Goal: Task Accomplishment & Management: Manage account settings

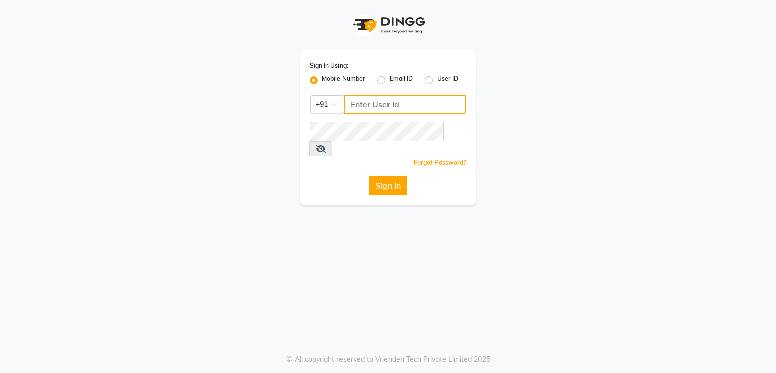
type input "8369552644"
click at [390, 176] on button "Sign In" at bounding box center [388, 185] width 38 height 19
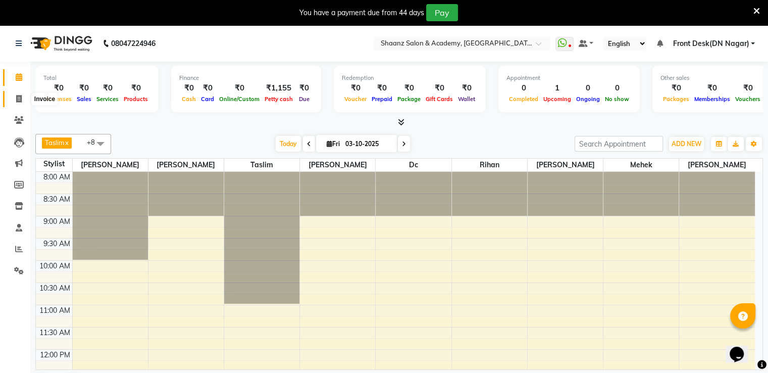
click at [17, 99] on icon at bounding box center [19, 99] width 6 height 8
select select "service"
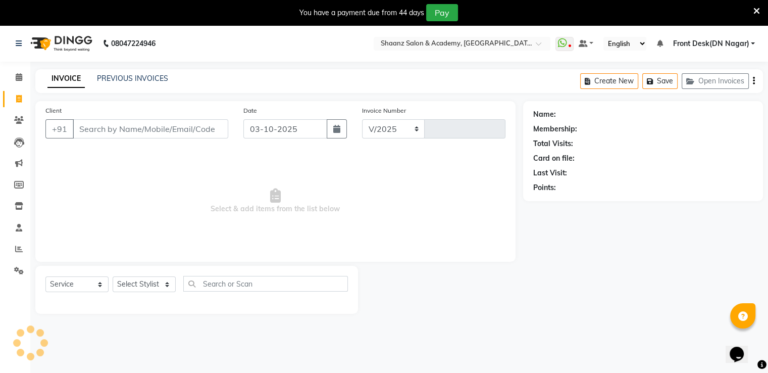
select select "6360"
type input "3426"
click at [16, 75] on icon at bounding box center [19, 77] width 7 height 8
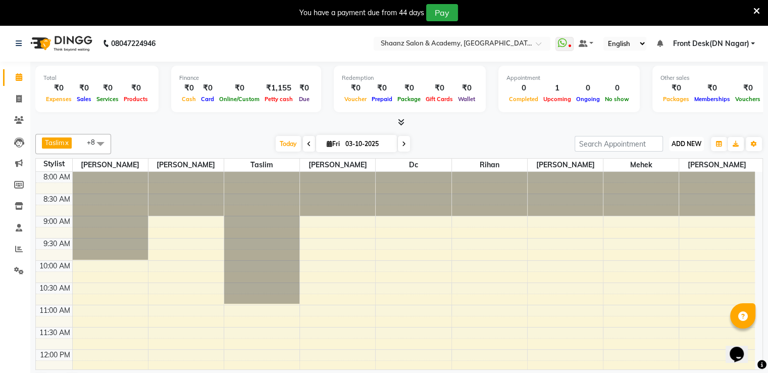
click at [687, 145] on span "ADD NEW" at bounding box center [687, 144] width 30 height 8
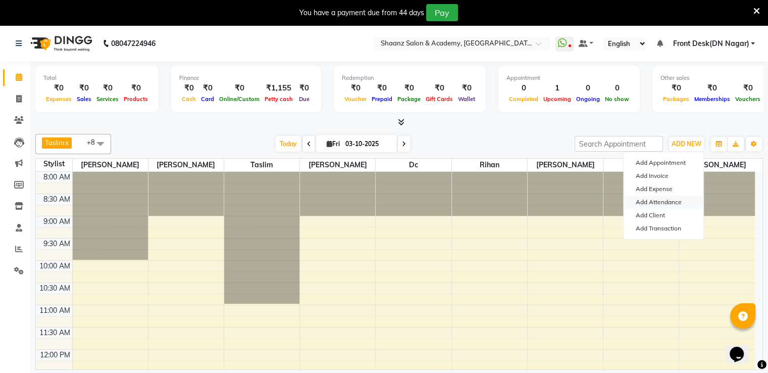
click at [688, 205] on link "Add Attendance" at bounding box center [664, 201] width 80 height 13
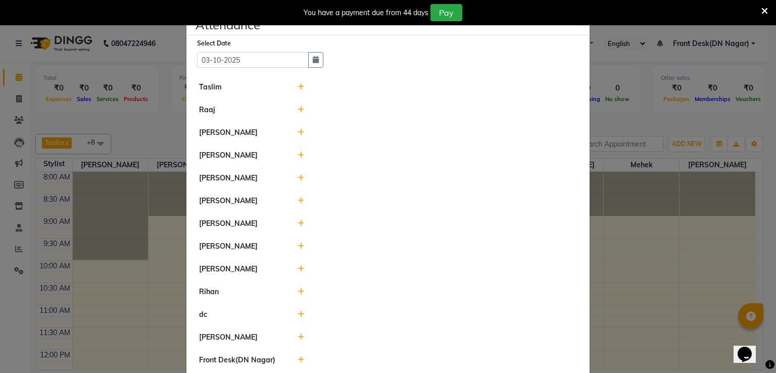
click at [299, 85] on icon at bounding box center [301, 86] width 7 height 7
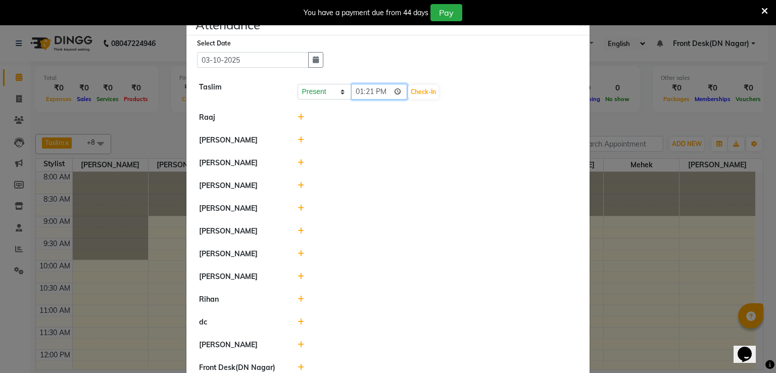
click at [358, 92] on input "13:21" at bounding box center [379, 92] width 57 height 16
type input "11:30"
click at [410, 90] on button "Check-In" at bounding box center [423, 92] width 30 height 14
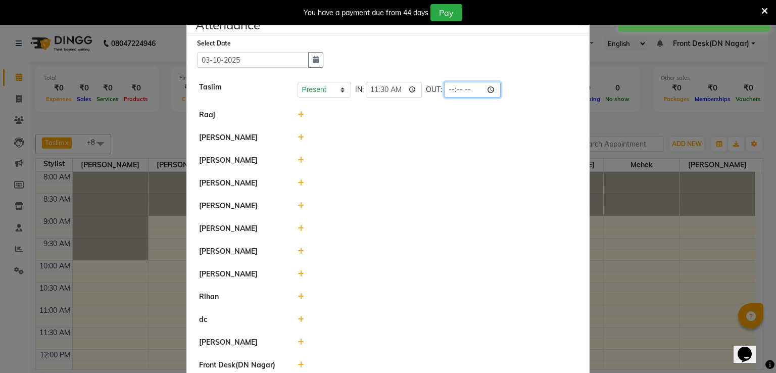
click at [444, 89] on input "time" at bounding box center [472, 90] width 57 height 16
type input "22:00"
click at [298, 205] on icon at bounding box center [301, 205] width 7 height 7
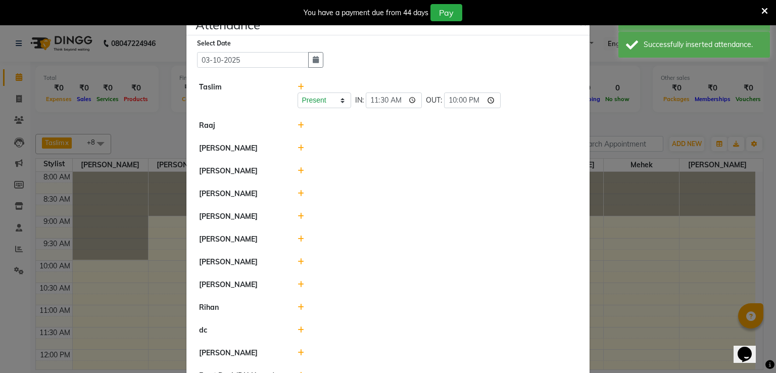
click at [298, 218] on icon at bounding box center [301, 216] width 7 height 7
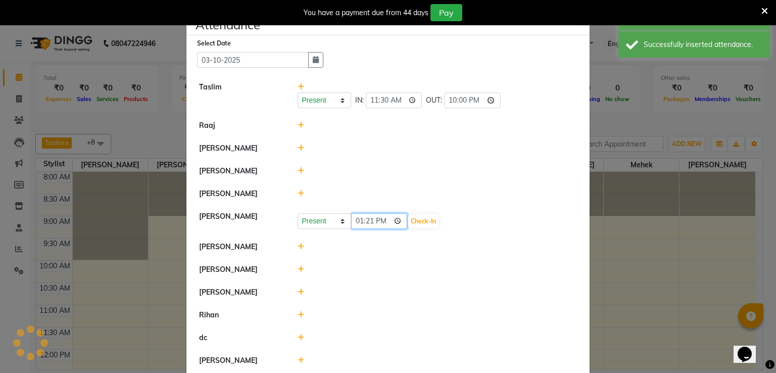
click at [354, 223] on input "13:21" at bounding box center [379, 221] width 57 height 16
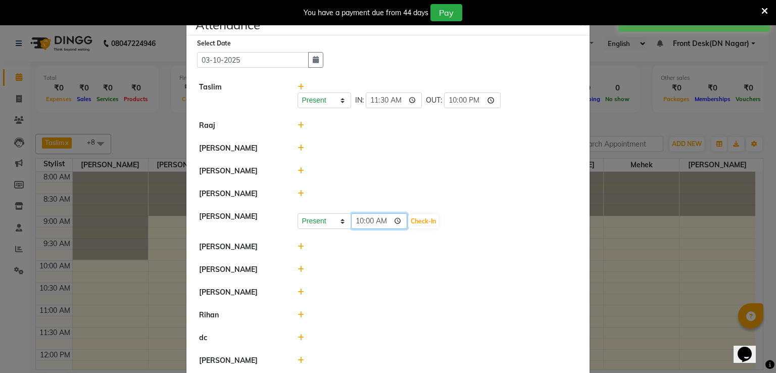
type input "10:05"
click at [413, 219] on button "Check-In" at bounding box center [423, 221] width 30 height 14
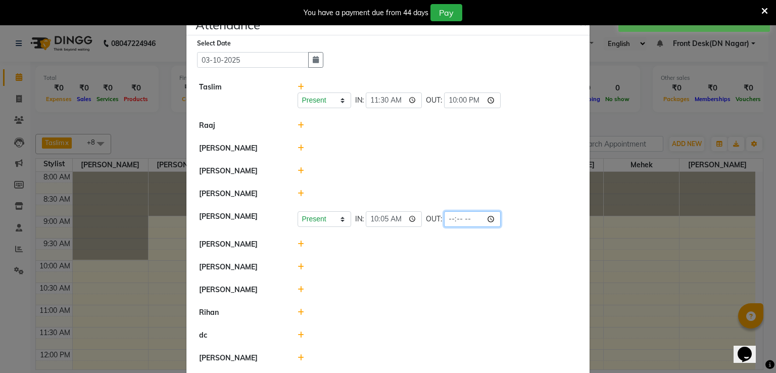
click at [444, 221] on input "time" at bounding box center [472, 219] width 57 height 16
type input "20:00"
click at [298, 242] on icon at bounding box center [301, 243] width 7 height 7
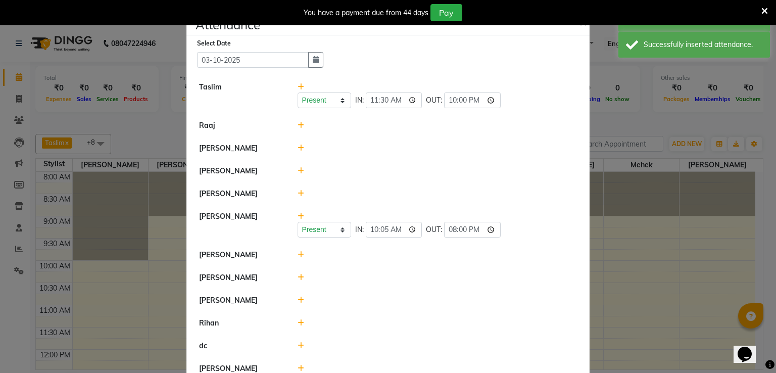
click at [298, 255] on icon at bounding box center [301, 254] width 7 height 7
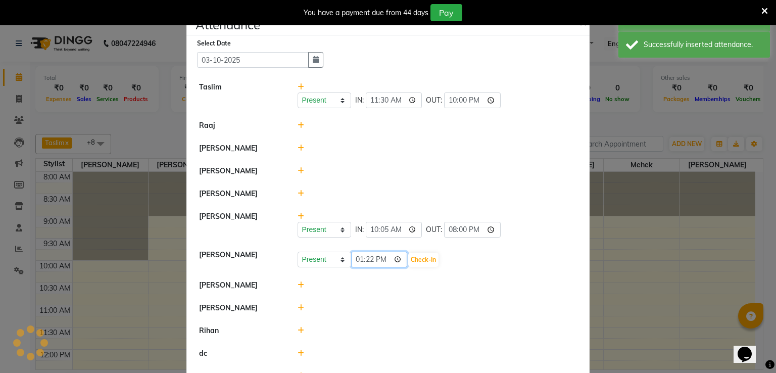
click at [353, 258] on input "13:22" at bounding box center [379, 260] width 57 height 16
type input "10:00"
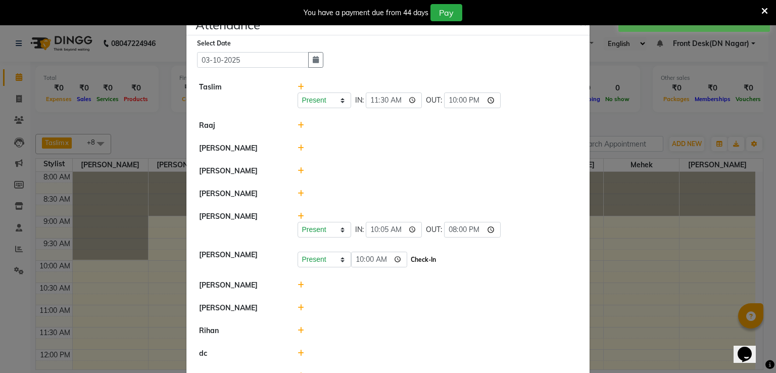
click at [412, 257] on button "Check-In" at bounding box center [423, 260] width 30 height 14
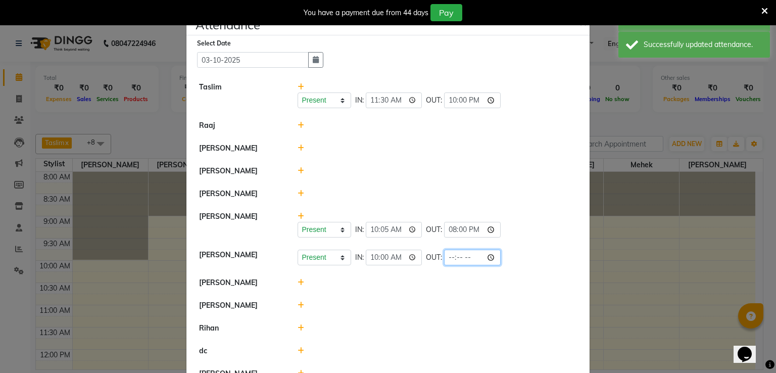
click at [444, 257] on input "time" at bounding box center [472, 258] width 57 height 16
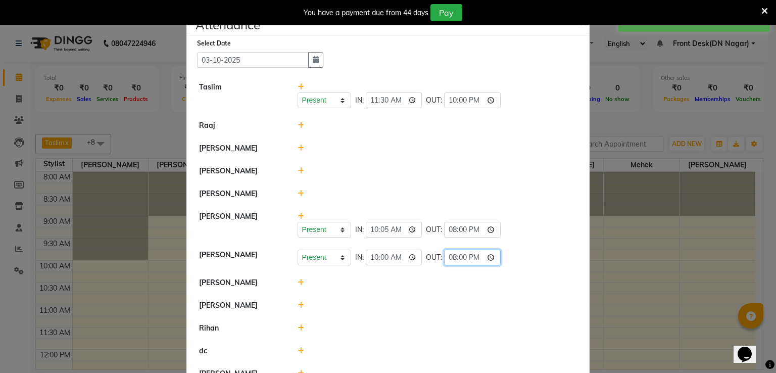
click at [444, 256] on input "20:00" at bounding box center [472, 258] width 57 height 16
type input "21:30"
click at [298, 283] on icon at bounding box center [301, 282] width 7 height 7
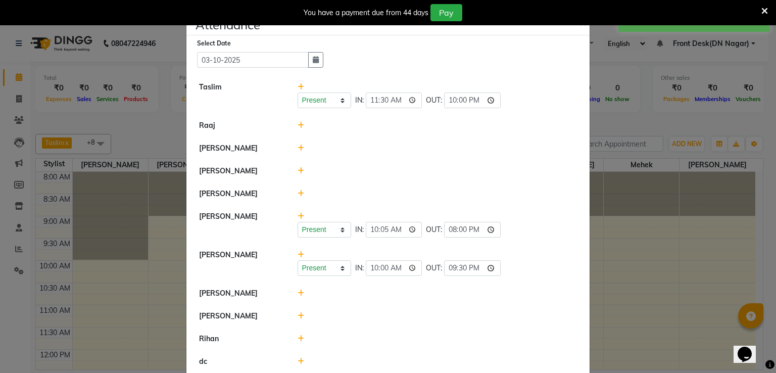
click at [354, 288] on div at bounding box center [437, 293] width 295 height 11
click at [298, 295] on icon at bounding box center [301, 292] width 7 height 7
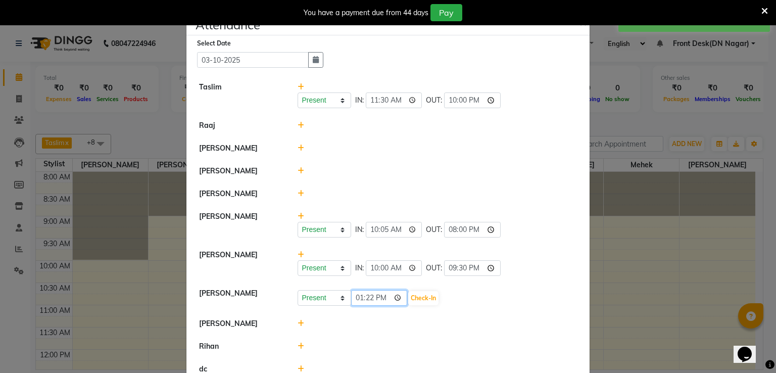
click at [355, 299] on input "13:22" at bounding box center [379, 298] width 57 height 16
type input "10:00"
click at [408, 293] on button "Check-In" at bounding box center [423, 298] width 30 height 14
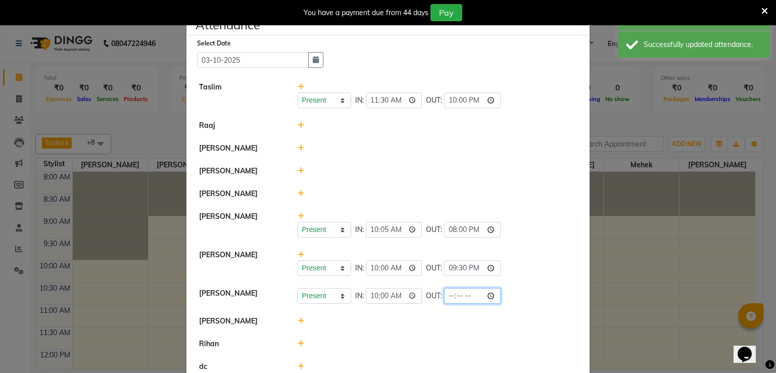
click at [444, 296] on input "time" at bounding box center [472, 296] width 57 height 16
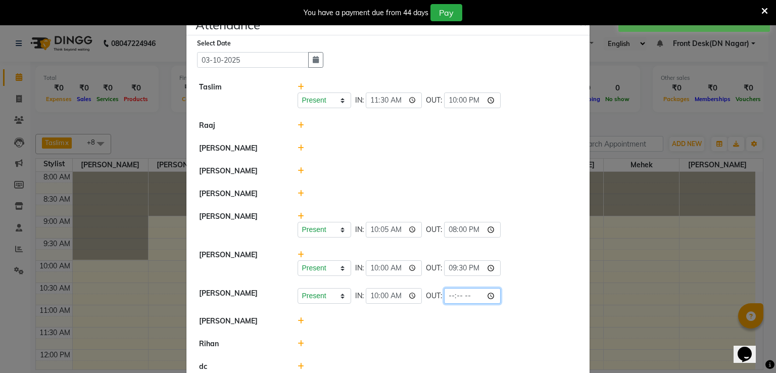
click at [444, 292] on input "time" at bounding box center [472, 296] width 57 height 16
type input "20:00"
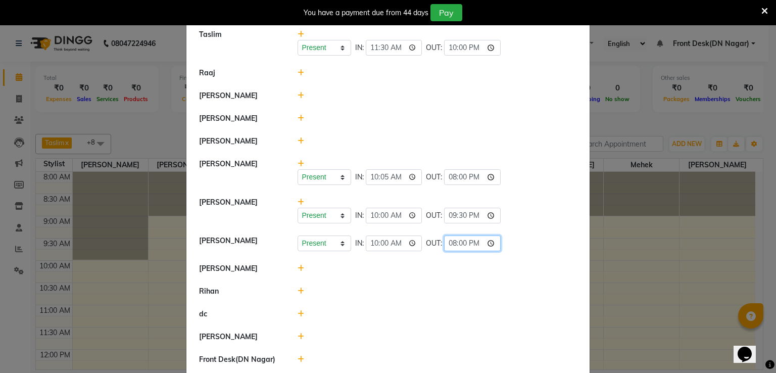
scroll to position [89, 0]
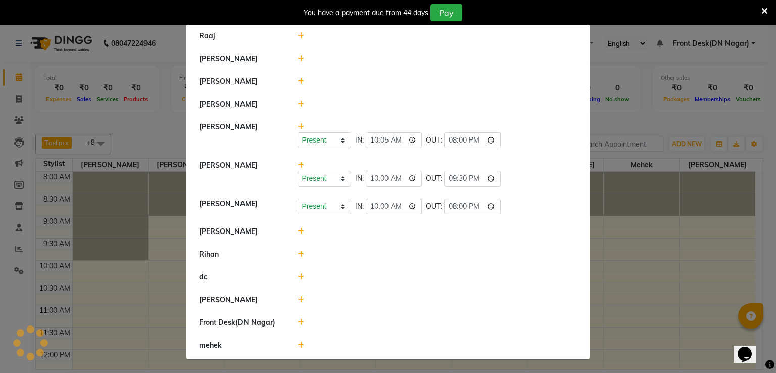
click at [298, 254] on icon at bounding box center [301, 254] width 7 height 7
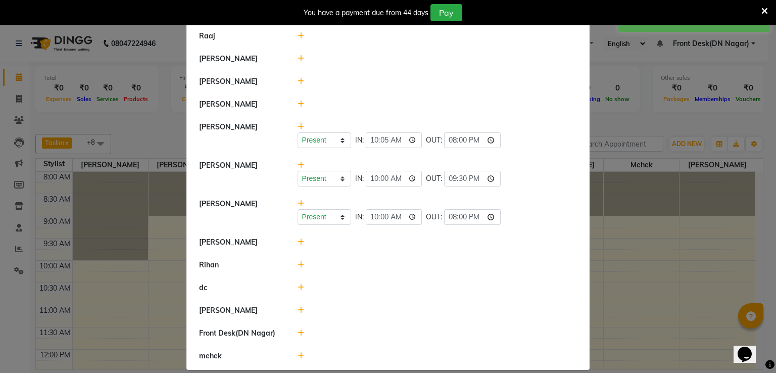
click at [298, 265] on icon at bounding box center [301, 264] width 7 height 7
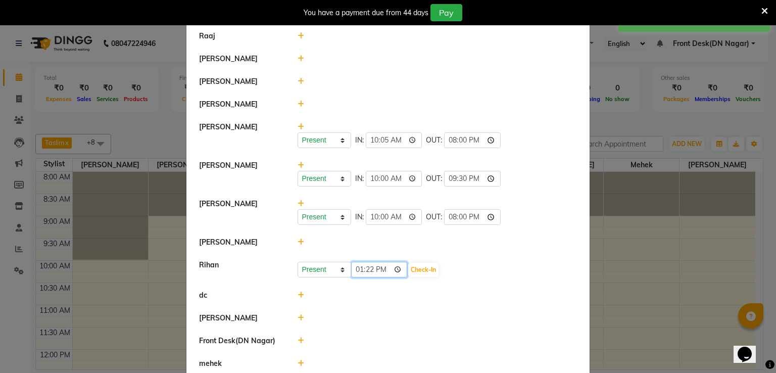
click at [356, 268] on input "13:22" at bounding box center [379, 270] width 57 height 16
type input "11:15"
click at [409, 268] on button "Check-In" at bounding box center [423, 270] width 30 height 14
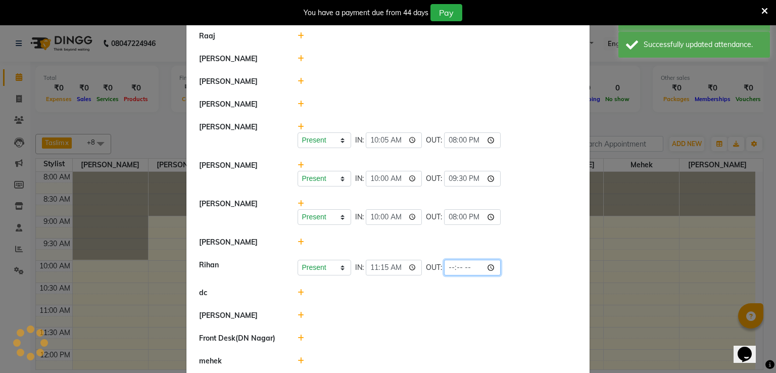
click at [444, 268] on input "time" at bounding box center [472, 268] width 57 height 16
type input "21:00"
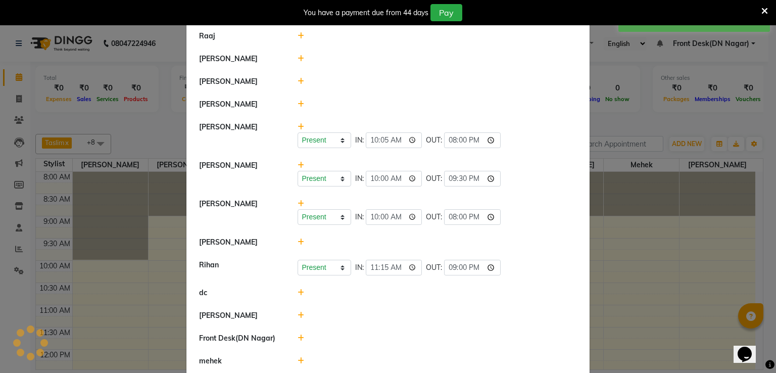
click at [298, 312] on icon at bounding box center [301, 315] width 7 height 7
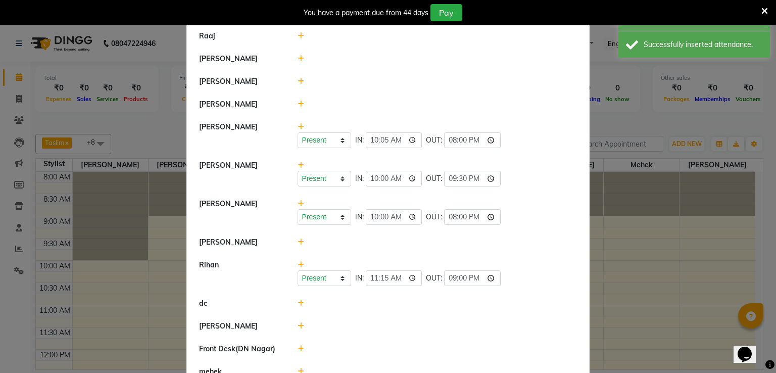
click at [298, 324] on icon at bounding box center [301, 325] width 7 height 7
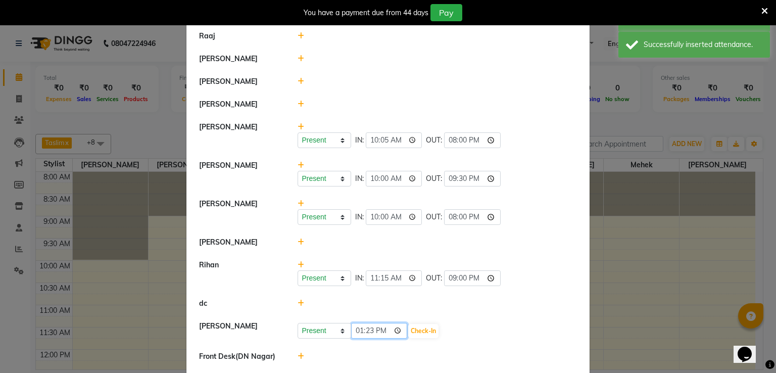
click at [355, 333] on input "13:23" at bounding box center [379, 331] width 57 height 16
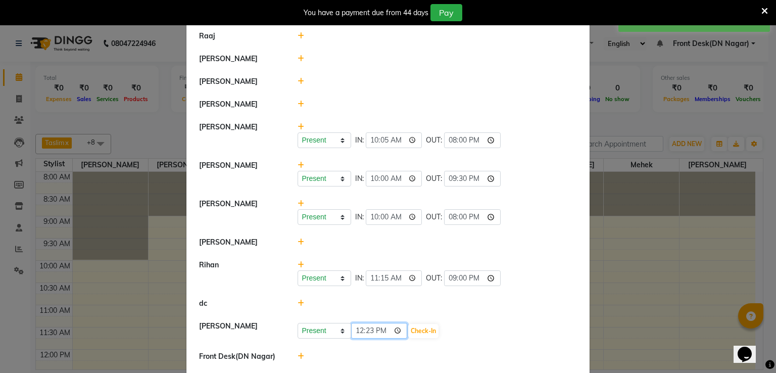
type input "12:00"
click at [408, 328] on button "Check-In" at bounding box center [423, 331] width 30 height 14
click at [444, 327] on input "time" at bounding box center [472, 329] width 57 height 16
type input "22:00"
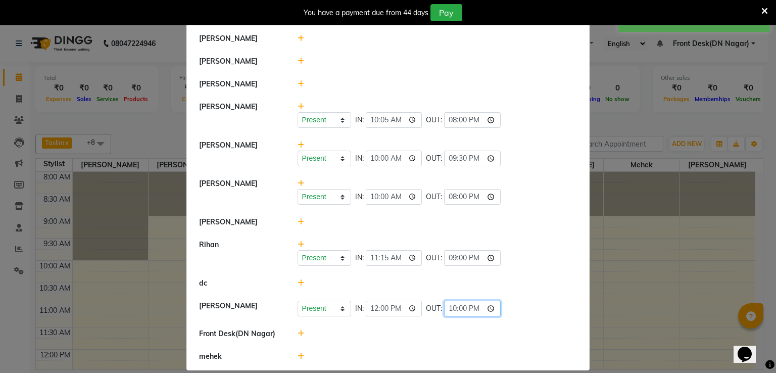
scroll to position [121, 0]
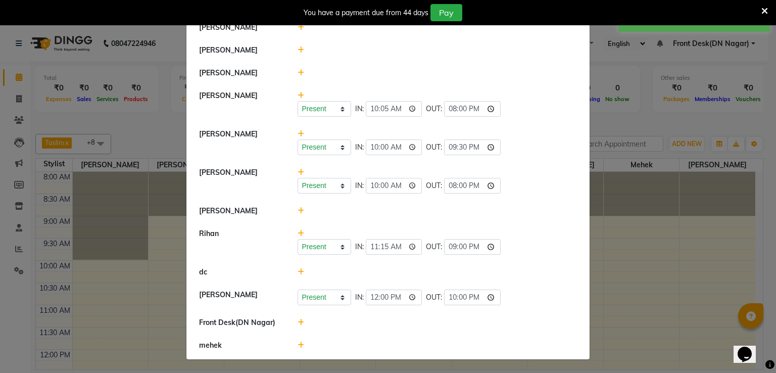
click at [298, 344] on icon at bounding box center [301, 344] width 7 height 7
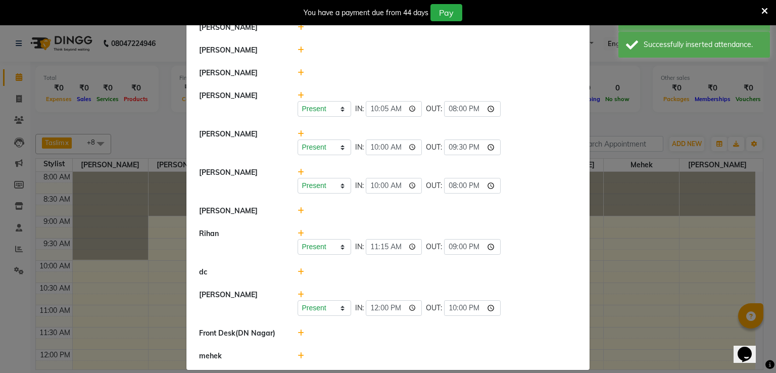
click at [298, 355] on icon at bounding box center [301, 355] width 7 height 7
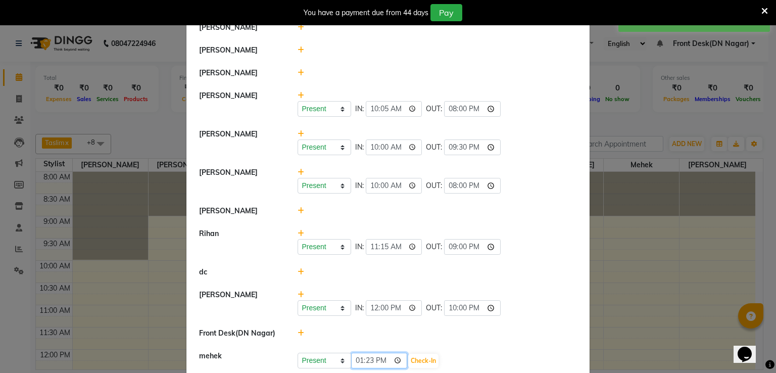
click at [359, 364] on input "13:23" at bounding box center [379, 361] width 57 height 16
type input "11:00"
click at [410, 360] on button "Check-In" at bounding box center [423, 361] width 30 height 14
click at [444, 357] on input "time" at bounding box center [472, 359] width 57 height 16
type input "21:00"
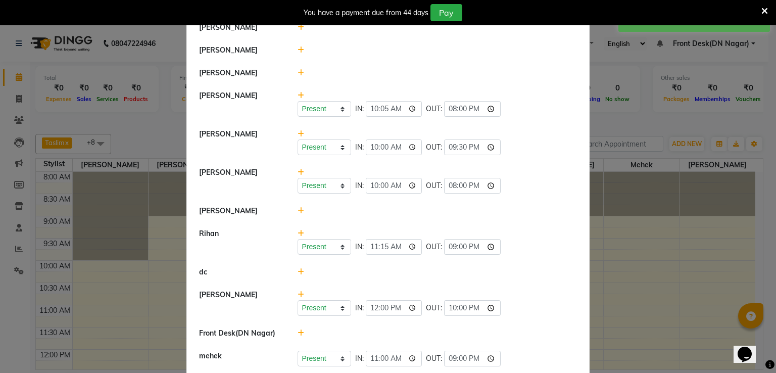
click at [500, 335] on div at bounding box center [437, 333] width 295 height 11
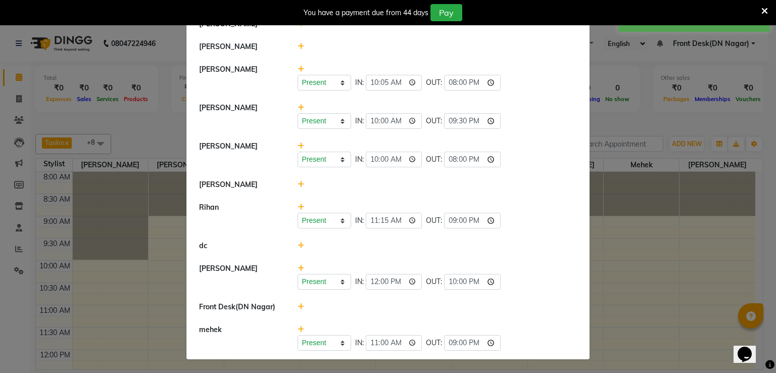
scroll to position [0, 0]
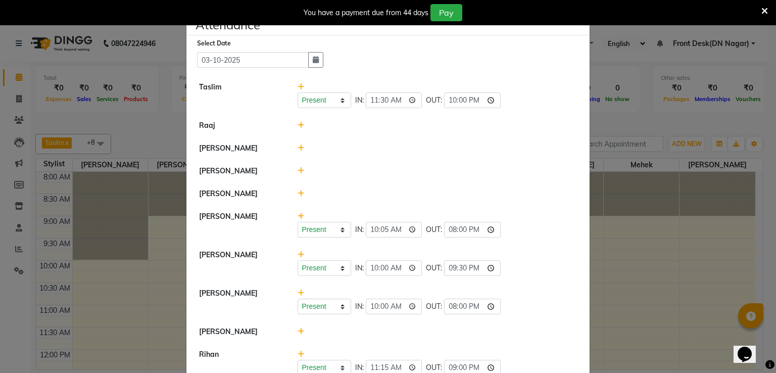
click at [764, 9] on icon at bounding box center [764, 11] width 7 height 9
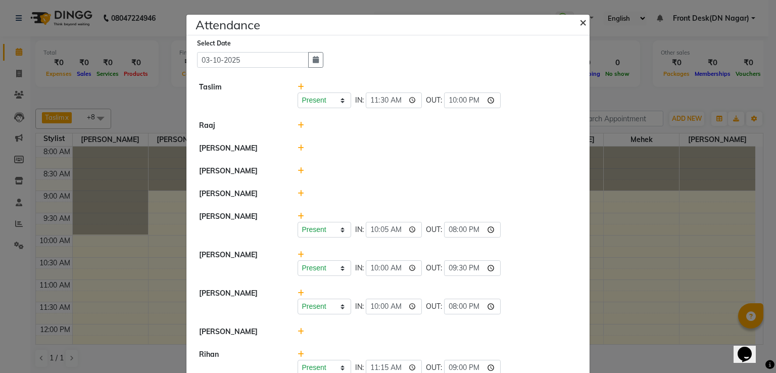
click at [579, 23] on span "×" at bounding box center [582, 21] width 7 height 15
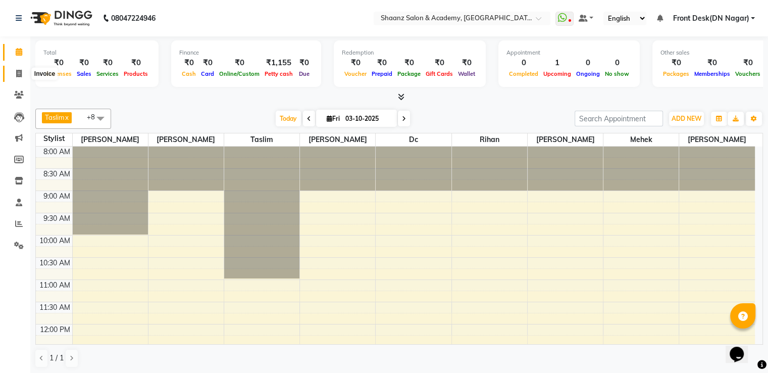
click at [19, 77] on icon at bounding box center [19, 74] width 6 height 8
select select "service"
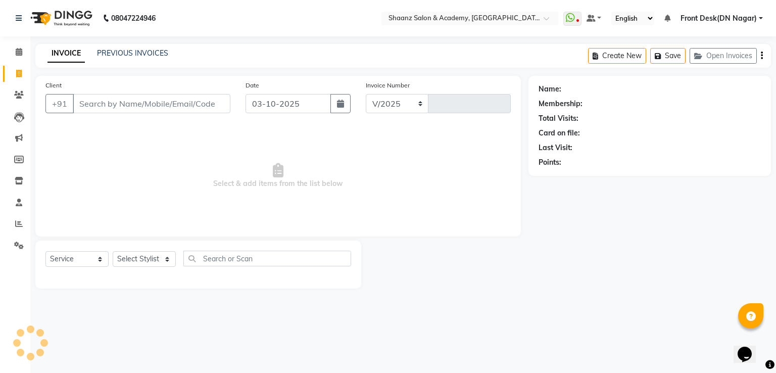
select select "6360"
type input "3426"
click at [106, 110] on input "Client" at bounding box center [152, 103] width 158 height 19
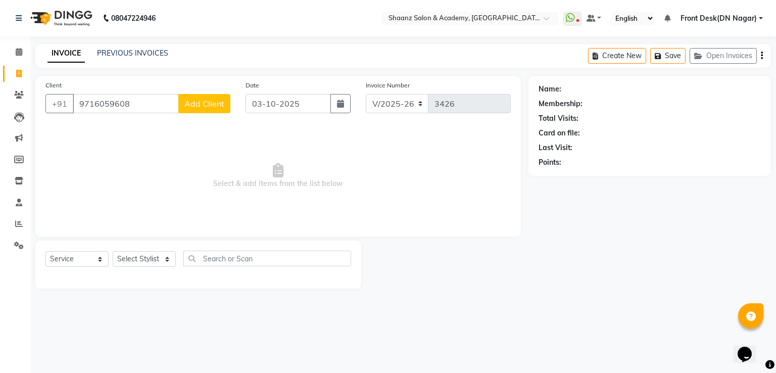
type input "9716059608"
click at [188, 107] on span "Add Client" at bounding box center [204, 103] width 40 height 10
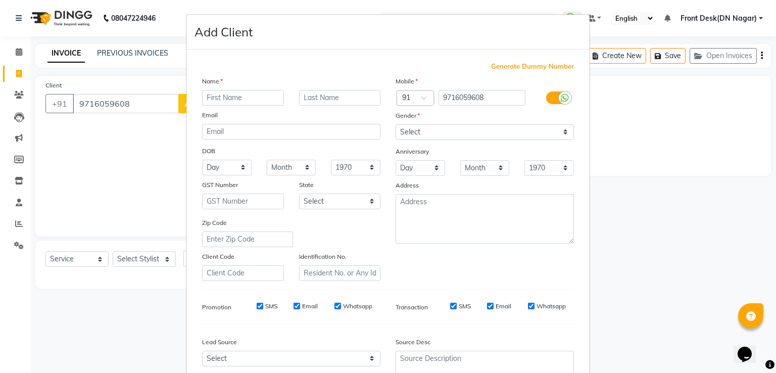
click at [220, 101] on input "text" at bounding box center [243, 98] width 82 height 16
type input ",,"
click at [304, 94] on input "text" at bounding box center [340, 98] width 82 height 16
type input "..."
click at [414, 130] on select "Select Male Female Other Prefer Not To Say" at bounding box center [485, 132] width 178 height 16
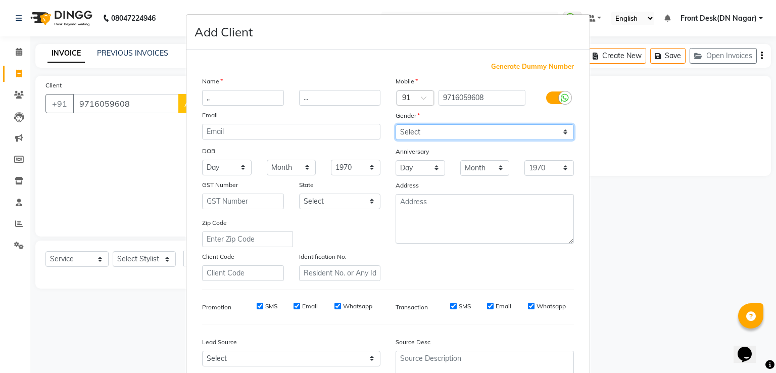
select select "male"
click at [396, 125] on select "Select Male Female Other Prefer Not To Say" at bounding box center [485, 132] width 178 height 16
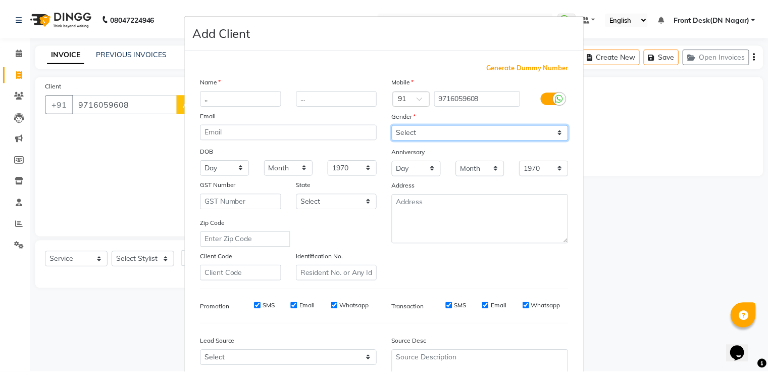
scroll to position [98, 0]
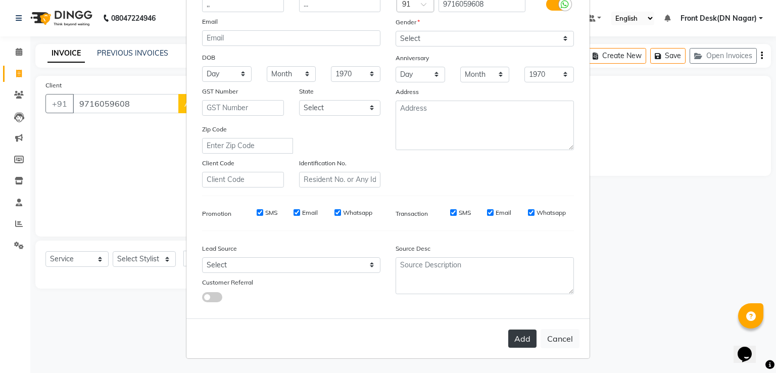
click at [519, 336] on button "Add" at bounding box center [522, 338] width 28 height 18
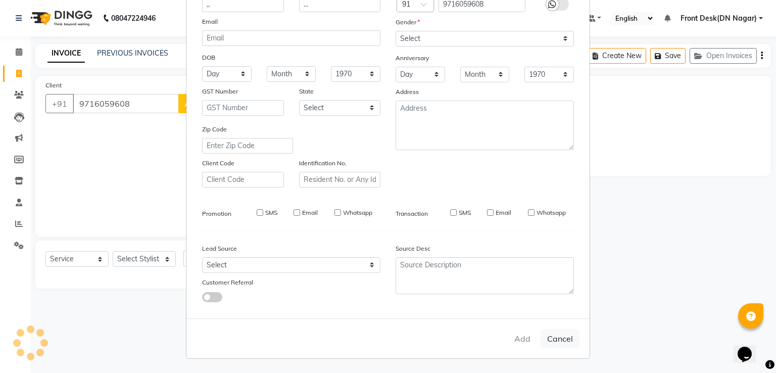
select select
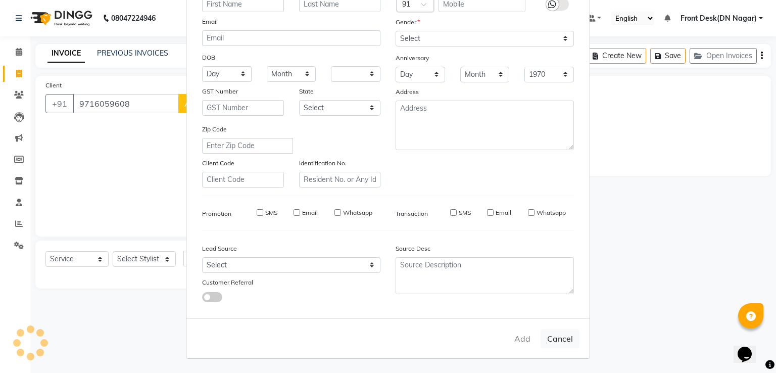
select select
checkbox input "false"
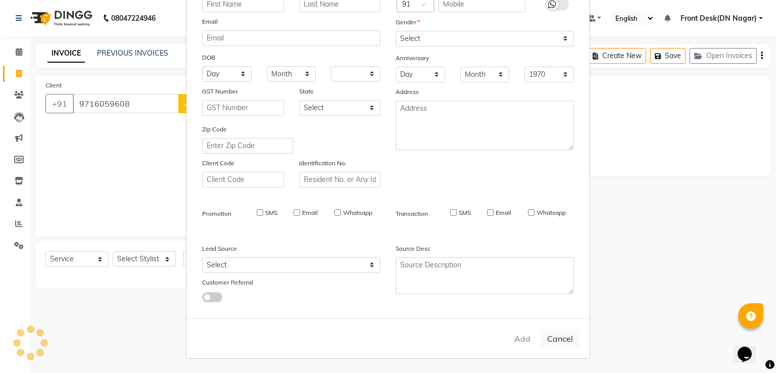
checkbox input "false"
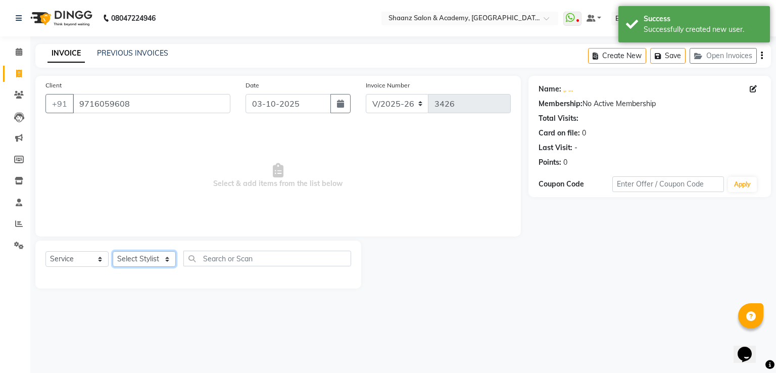
click at [131, 257] on select "Select Stylist Ameer AHMAD ASHISH THAPA dc Front Desk(DN Nagar) mehek MUSKAN ni…" at bounding box center [144, 259] width 63 height 16
select select "47609"
click at [113, 252] on select "Select Stylist Ameer AHMAD ASHISH THAPA dc Front Desk(DN Nagar) mehek MUSKAN ni…" at bounding box center [144, 259] width 63 height 16
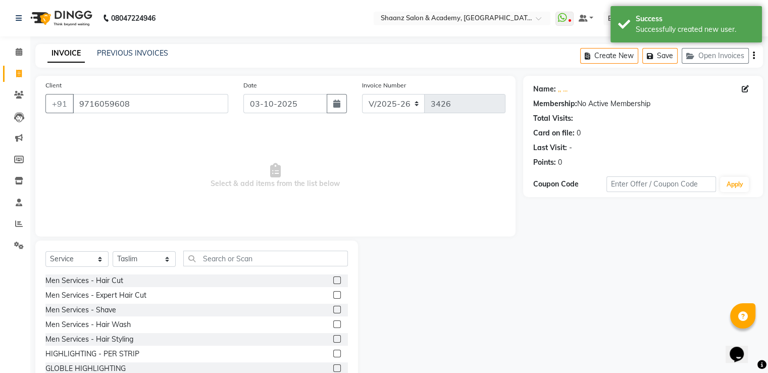
click at [333, 279] on label at bounding box center [337, 280] width 8 height 8
click at [333, 279] on input "checkbox" at bounding box center [336, 280] width 7 height 7
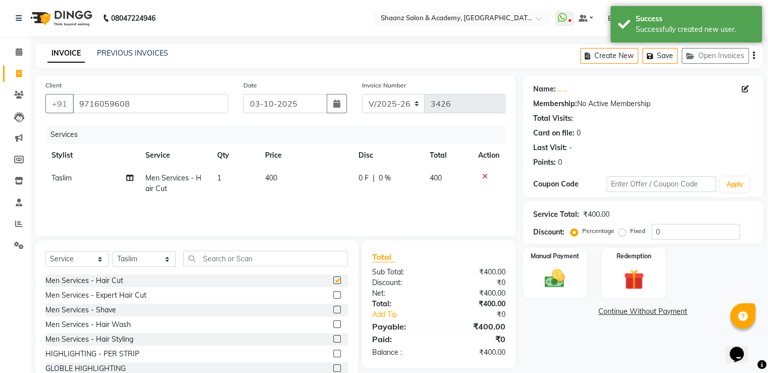
checkbox input "false"
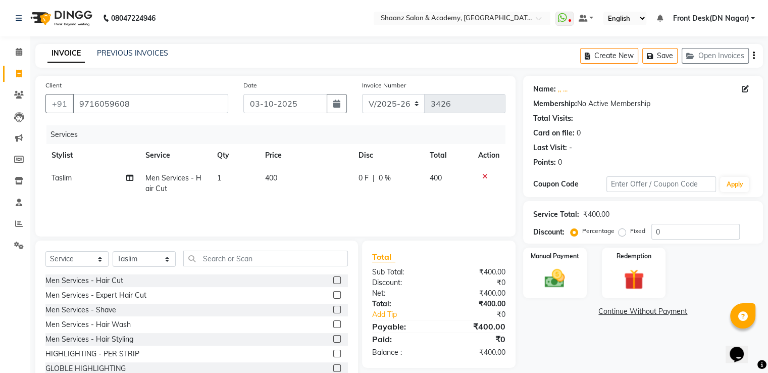
click at [333, 309] on label at bounding box center [337, 310] width 8 height 8
click at [333, 309] on input "checkbox" at bounding box center [336, 310] width 7 height 7
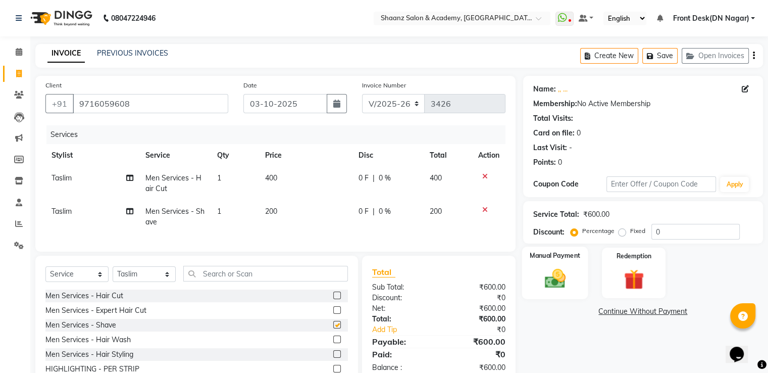
checkbox input "false"
click at [675, 227] on input "0" at bounding box center [696, 232] width 88 height 16
type input "050"
click at [557, 274] on img at bounding box center [555, 279] width 34 height 24
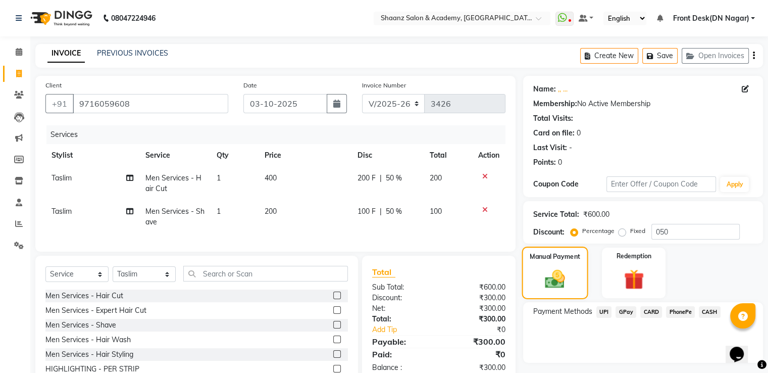
click at [557, 274] on img at bounding box center [555, 279] width 32 height 23
click at [624, 311] on span "GPay" at bounding box center [626, 312] width 21 height 12
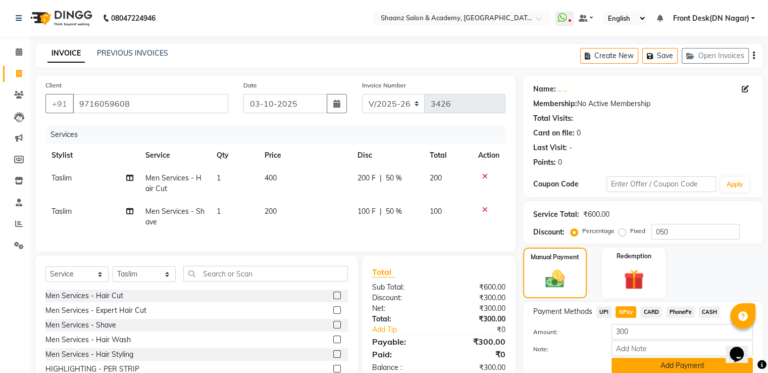
click at [646, 362] on button "Add Payment" at bounding box center [682, 366] width 141 height 16
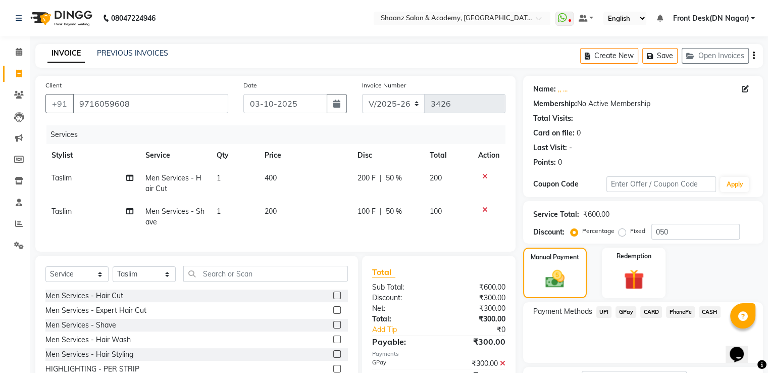
scroll to position [82, 0]
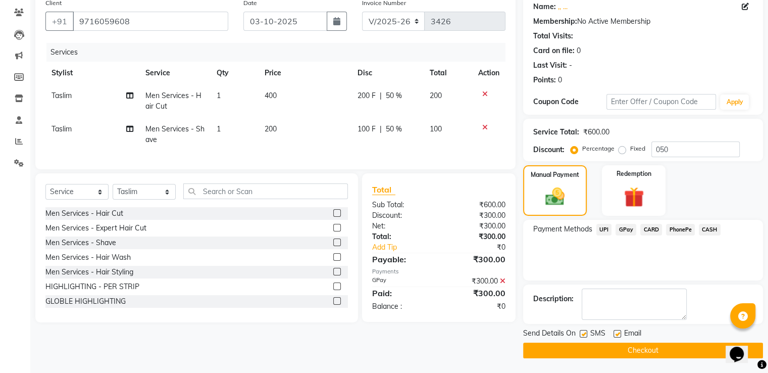
click at [581, 333] on label at bounding box center [584, 334] width 8 height 8
click at [581, 333] on input "checkbox" at bounding box center [583, 334] width 7 height 7
checkbox input "false"
click at [585, 348] on button "Checkout" at bounding box center [643, 350] width 240 height 16
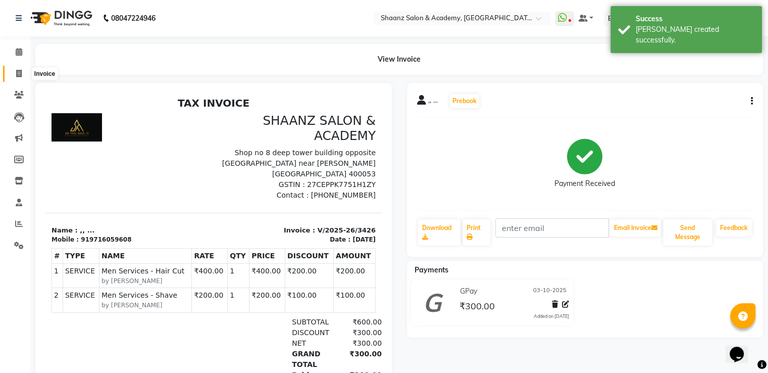
click at [18, 77] on icon at bounding box center [19, 74] width 6 height 8
select select "service"
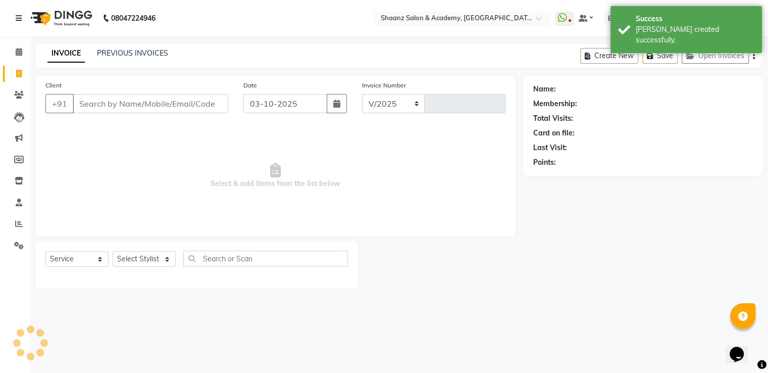
select select "6360"
type input "3427"
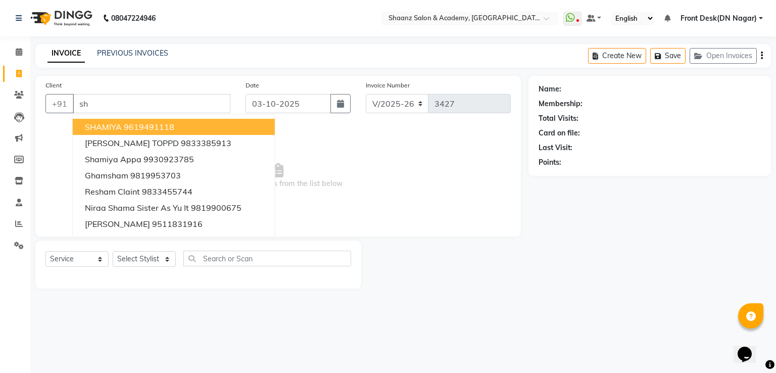
type input "s"
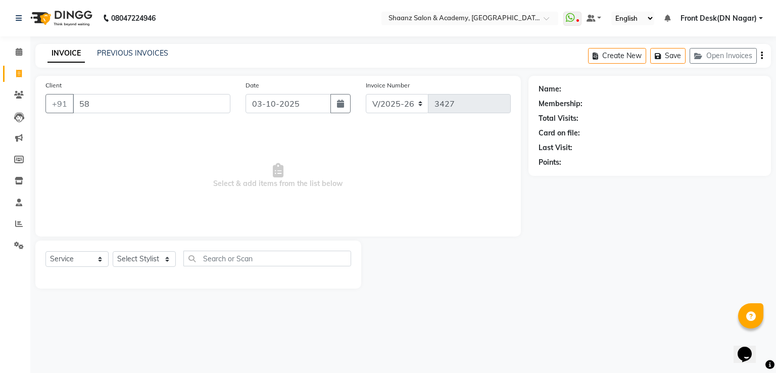
type input "5"
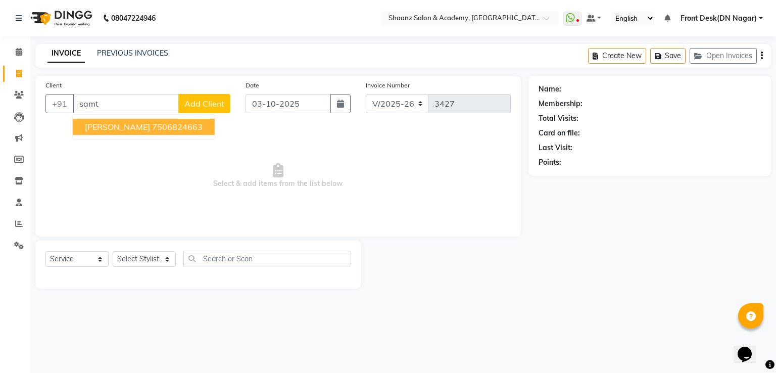
click at [129, 129] on span "[PERSON_NAME]" at bounding box center [117, 127] width 65 height 10
type input "7506824663"
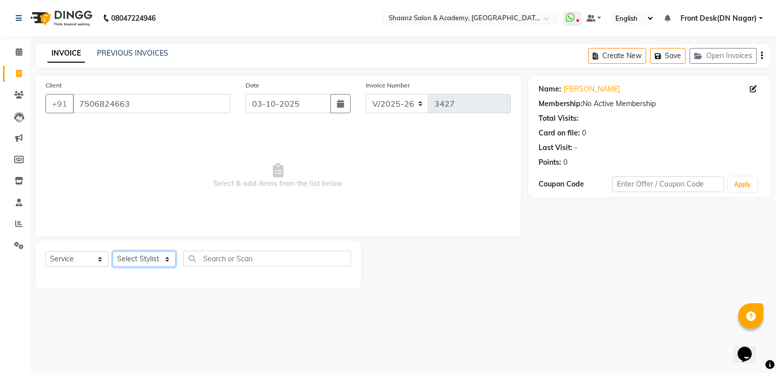
click at [143, 260] on select "Select Stylist Ameer AHMAD ASHISH THAPA dc Front Desk(DN Nagar) mehek MUSKAN ni…" at bounding box center [144, 259] width 63 height 16
select select "49291"
click at [113, 252] on select "Select Stylist Ameer AHMAD ASHISH THAPA dc Front Desk(DN Nagar) mehek MUSKAN ni…" at bounding box center [144, 259] width 63 height 16
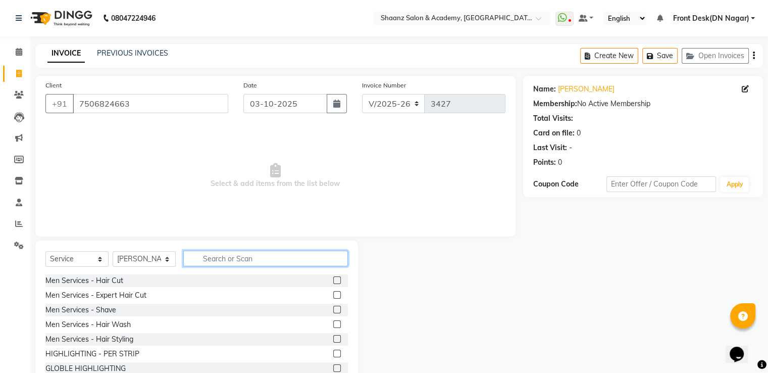
click at [268, 257] on input "text" at bounding box center [265, 259] width 165 height 16
type input "mani"
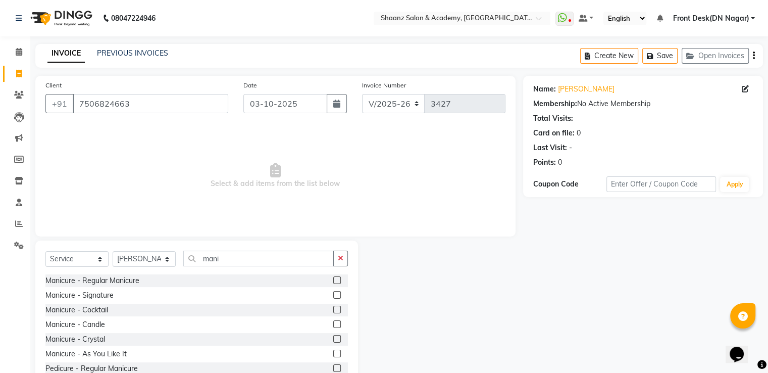
click at [333, 295] on label at bounding box center [337, 295] width 8 height 8
click at [333, 295] on input "checkbox" at bounding box center [336, 295] width 7 height 7
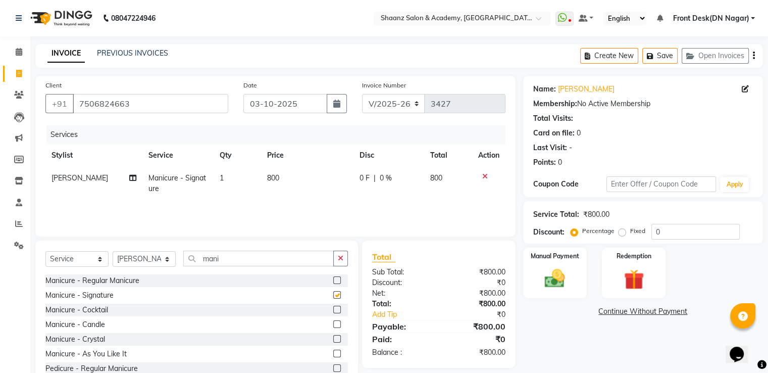
checkbox input "false"
click at [347, 259] on button "button" at bounding box center [340, 259] width 15 height 16
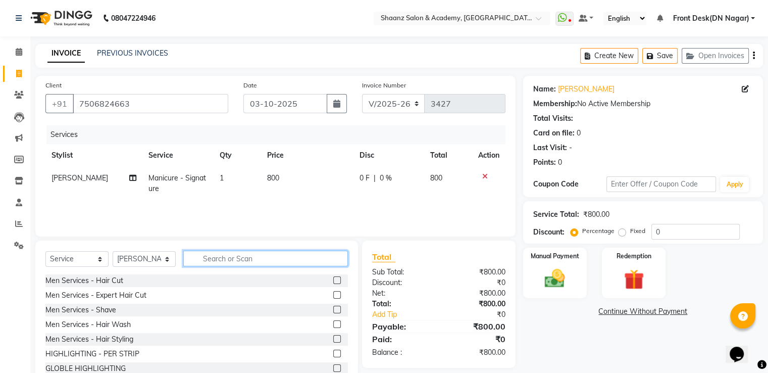
click at [302, 266] on input "text" at bounding box center [265, 259] width 165 height 16
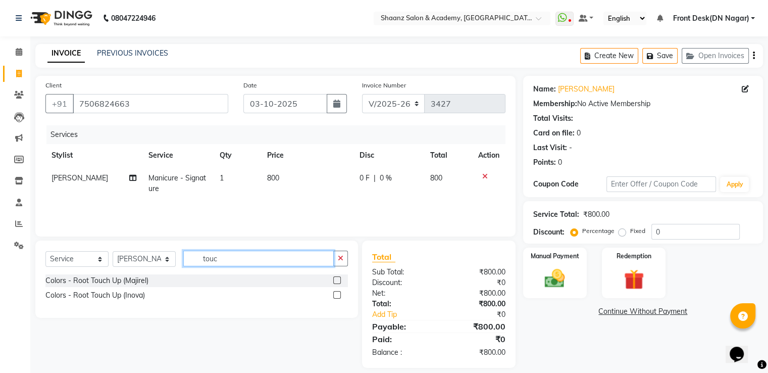
type input "touc"
click at [337, 294] on label at bounding box center [337, 295] width 8 height 8
click at [337, 294] on input "checkbox" at bounding box center [336, 295] width 7 height 7
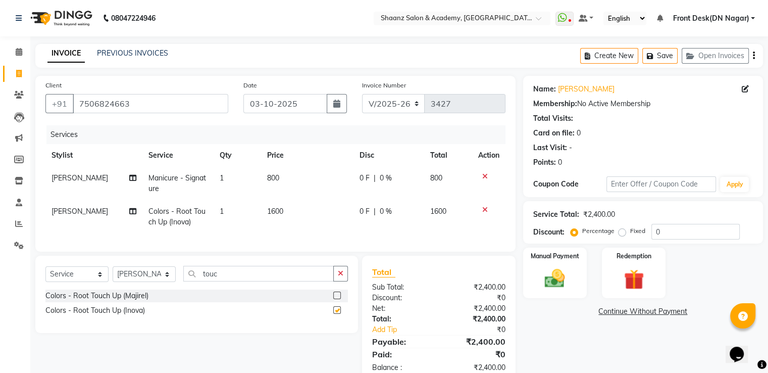
checkbox input "false"
click at [696, 233] on input "0" at bounding box center [696, 232] width 88 height 16
type input "050"
click at [554, 285] on img at bounding box center [555, 279] width 34 height 24
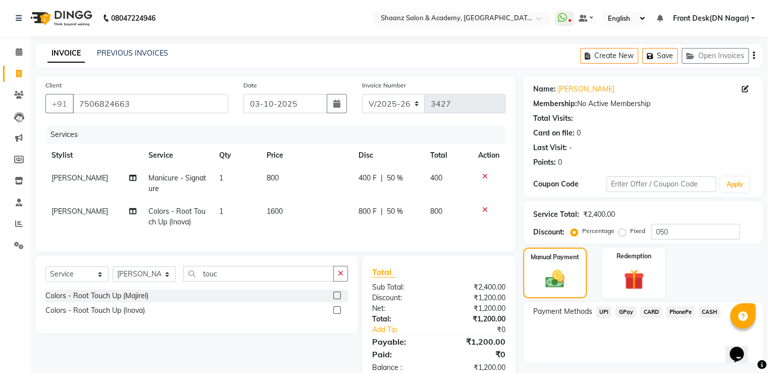
click at [622, 311] on span "GPay" at bounding box center [626, 312] width 21 height 12
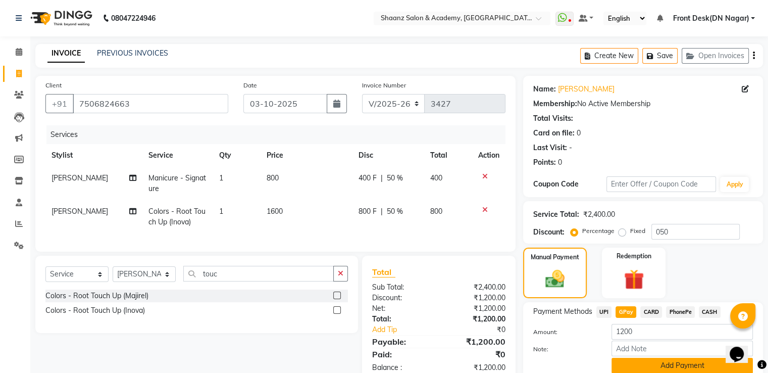
click at [642, 368] on button "Add Payment" at bounding box center [682, 366] width 141 height 16
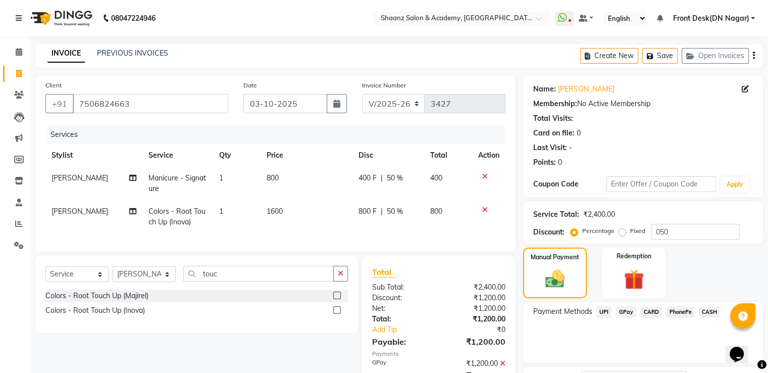
scroll to position [82, 0]
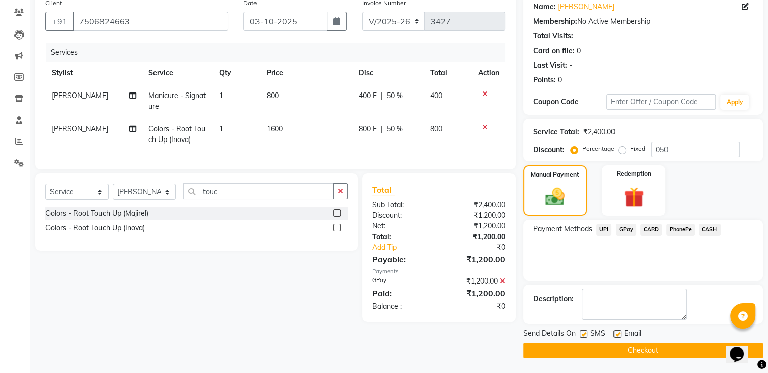
click at [580, 332] on label at bounding box center [584, 334] width 8 height 8
click at [580, 332] on input "checkbox" at bounding box center [583, 334] width 7 height 7
checkbox input "false"
click at [581, 347] on button "Checkout" at bounding box center [643, 350] width 240 height 16
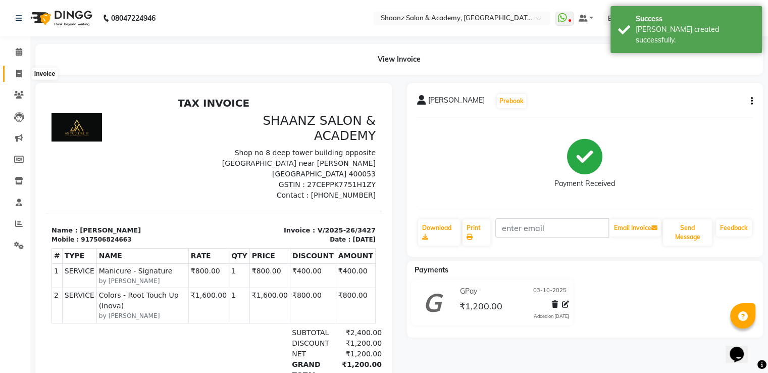
click at [15, 73] on span at bounding box center [19, 74] width 18 height 12
select select "service"
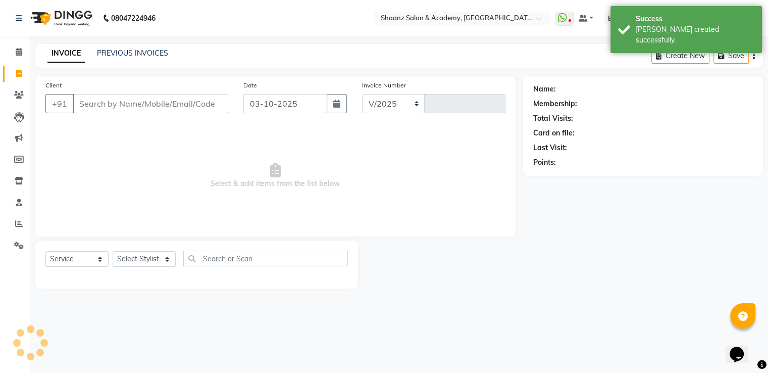
select select "6360"
type input "3428"
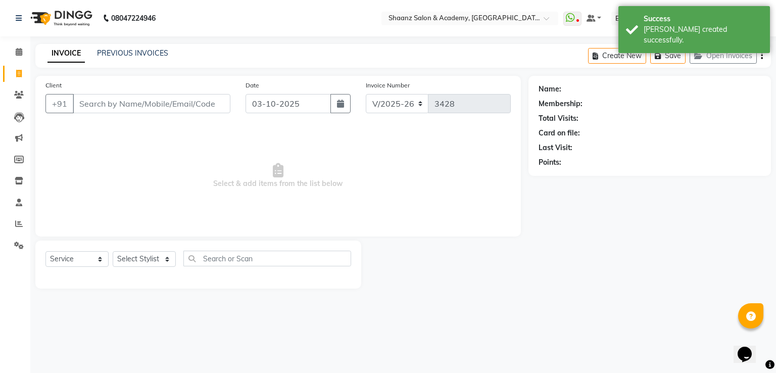
click at [81, 103] on input "Client" at bounding box center [152, 103] width 158 height 19
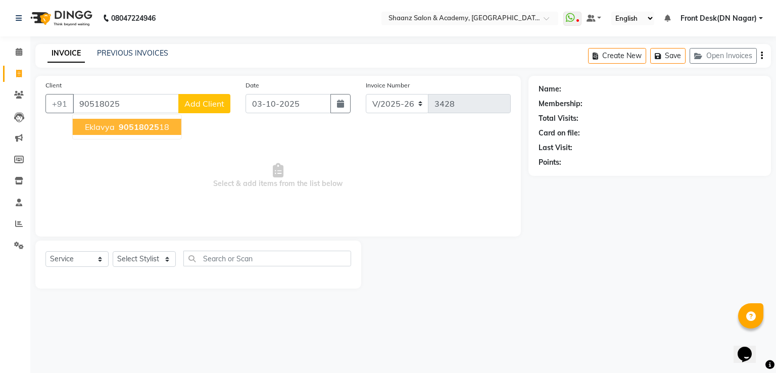
click at [103, 125] on span "eklavya" at bounding box center [100, 127] width 30 height 10
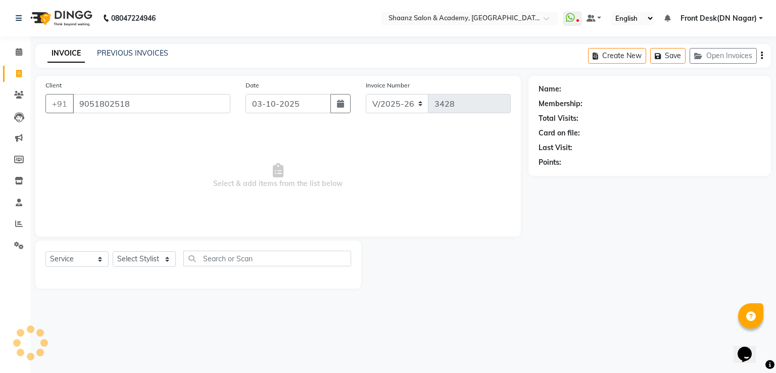
type input "9051802518"
select select "1: Object"
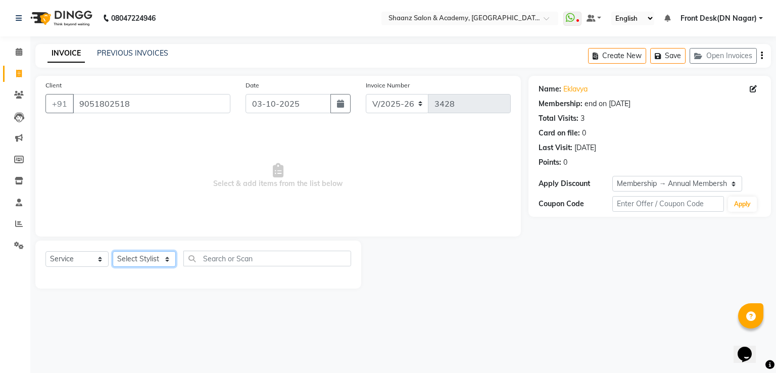
click at [146, 258] on select "Select Stylist Ameer AHMAD ASHISH THAPA dc Front Desk(DN Nagar) mehek MUSKAN ni…" at bounding box center [144, 259] width 63 height 16
select select "88016"
click at [113, 252] on select "Select Stylist Ameer AHMAD ASHISH THAPA dc Front Desk(DN Nagar) mehek MUSKAN ni…" at bounding box center [144, 259] width 63 height 16
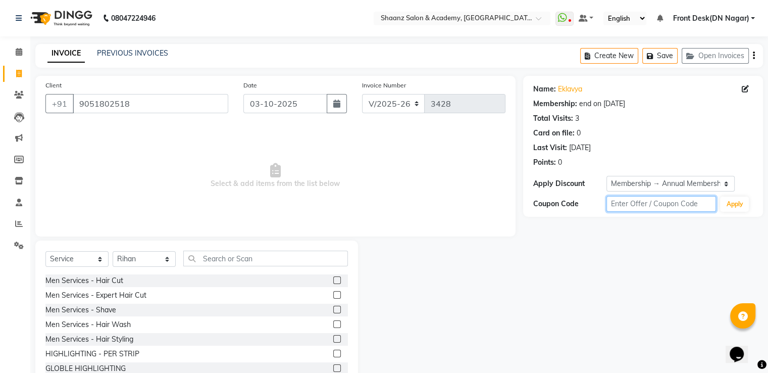
click at [642, 203] on input "text" at bounding box center [662, 204] width 110 height 16
type input "50"
click at [333, 279] on label at bounding box center [337, 280] width 8 height 8
click at [333, 279] on input "checkbox" at bounding box center [336, 280] width 7 height 7
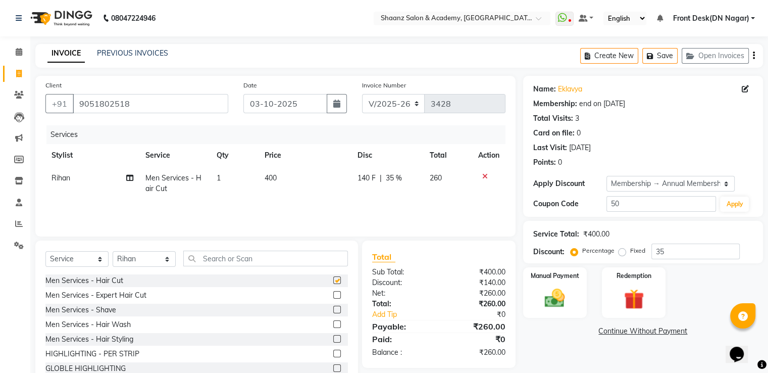
checkbox input "false"
click at [333, 310] on label at bounding box center [337, 310] width 8 height 8
click at [333, 310] on input "checkbox" at bounding box center [336, 310] width 7 height 7
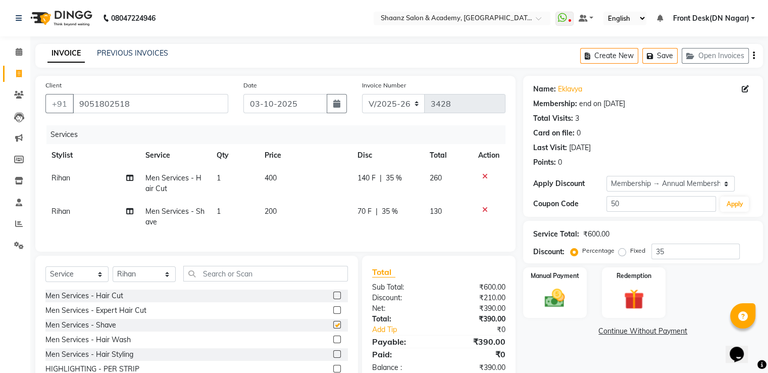
checkbox input "false"
click at [654, 198] on input "50" at bounding box center [662, 204] width 110 height 16
type input "5"
click at [691, 253] on input "35" at bounding box center [696, 251] width 88 height 16
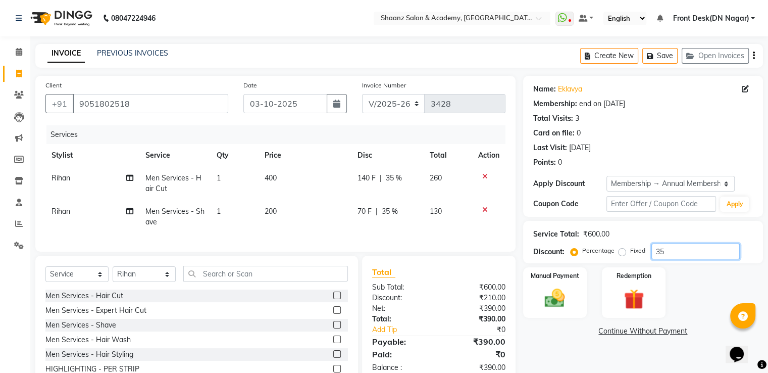
type input "3"
type input "50"
click at [552, 282] on div "Manual Payment" at bounding box center [555, 292] width 66 height 52
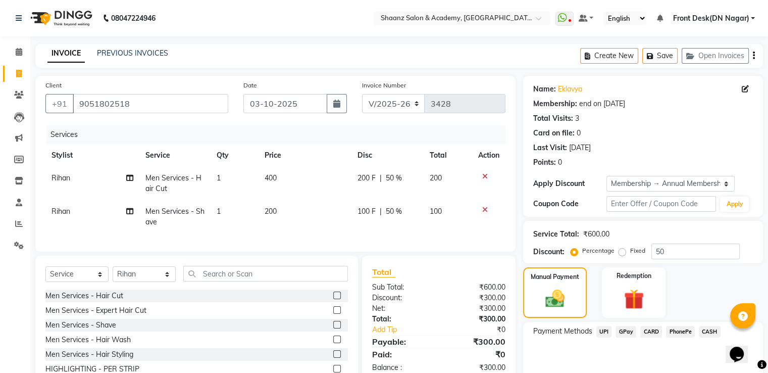
click at [618, 329] on span "GPay" at bounding box center [626, 332] width 21 height 12
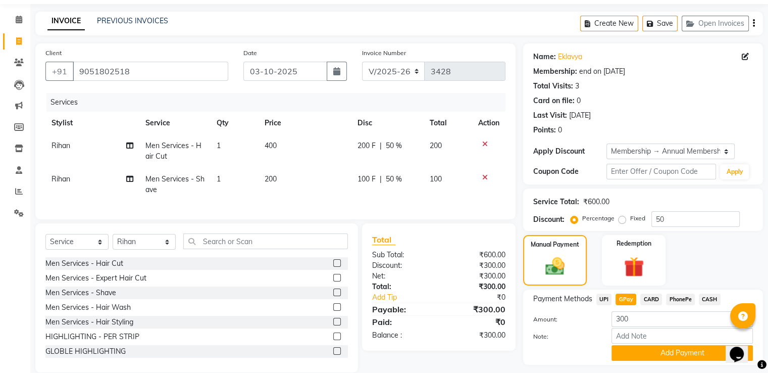
scroll to position [61, 0]
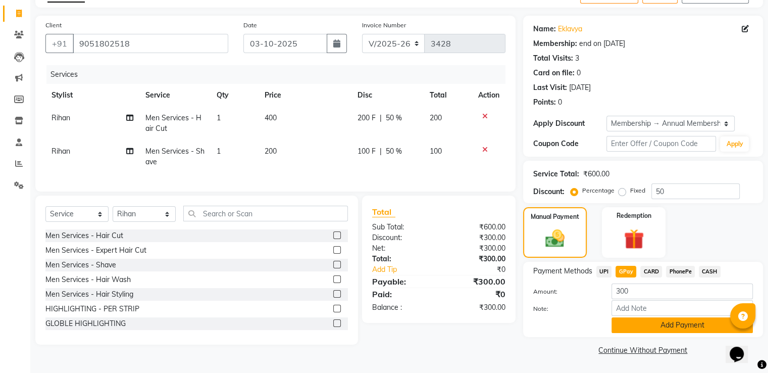
click at [643, 322] on button "Add Payment" at bounding box center [682, 325] width 141 height 16
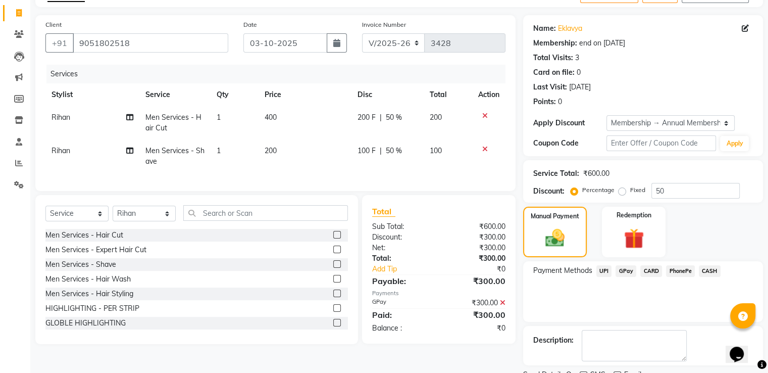
scroll to position [102, 0]
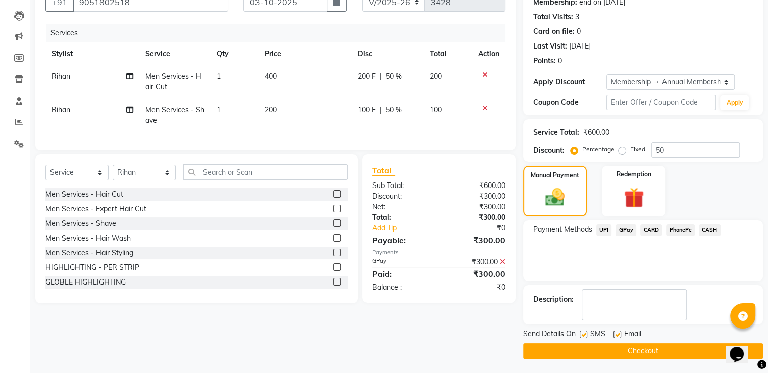
click at [583, 332] on label at bounding box center [584, 334] width 8 height 8
click at [583, 332] on input "checkbox" at bounding box center [583, 334] width 7 height 7
checkbox input "false"
click at [579, 349] on button "Checkout" at bounding box center [643, 351] width 240 height 16
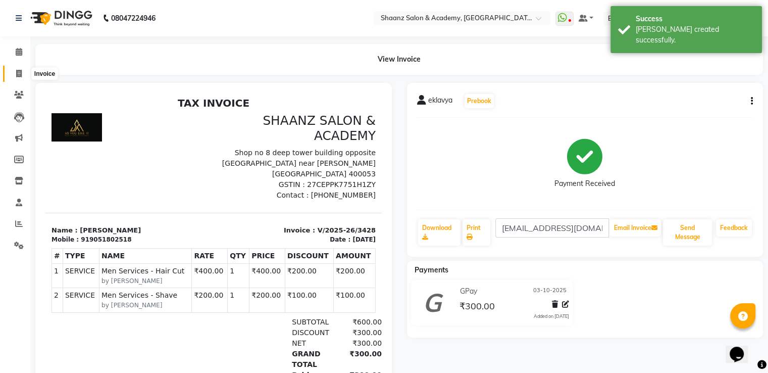
click at [15, 71] on span at bounding box center [19, 74] width 18 height 12
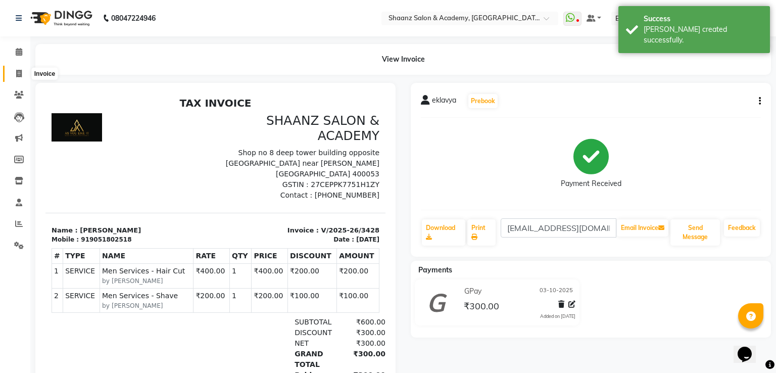
select select "6360"
select select "service"
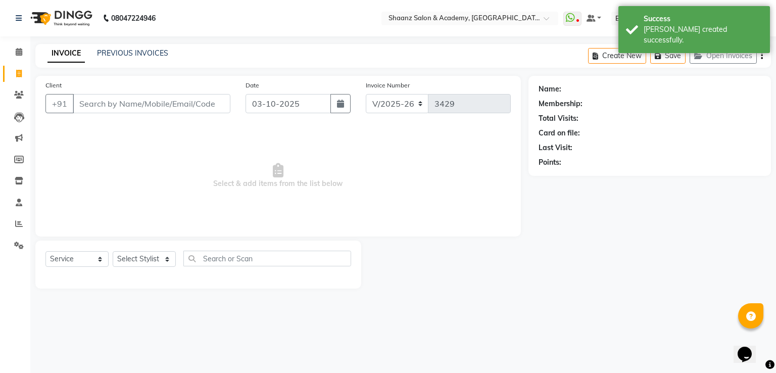
click at [87, 110] on input "Client" at bounding box center [152, 103] width 158 height 19
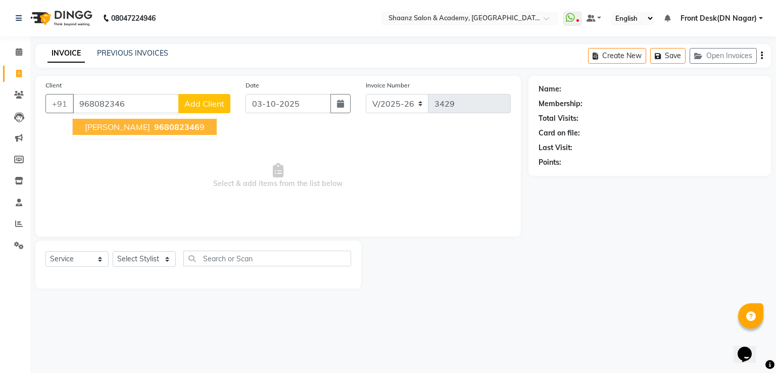
click at [142, 128] on span "CECILIA CHANDRA" at bounding box center [117, 127] width 65 height 10
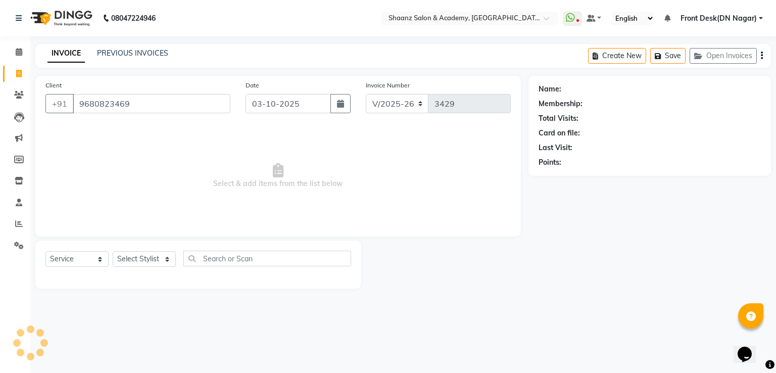
type input "9680823469"
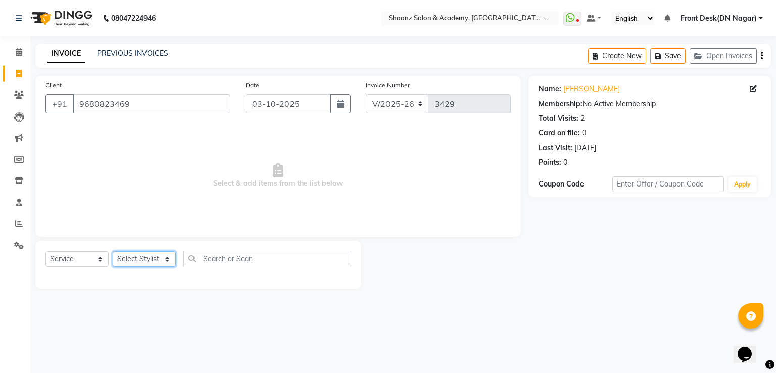
click at [141, 257] on select "Select Stylist Ameer AHMAD ASHISH THAPA dc Front Desk(DN Nagar) mehek MUSKAN ni…" at bounding box center [144, 259] width 63 height 16
select select "93031"
click at [113, 252] on select "Select Stylist Ameer AHMAD ASHISH THAPA dc Front Desk(DN Nagar) mehek MUSKAN ni…" at bounding box center [144, 259] width 63 height 16
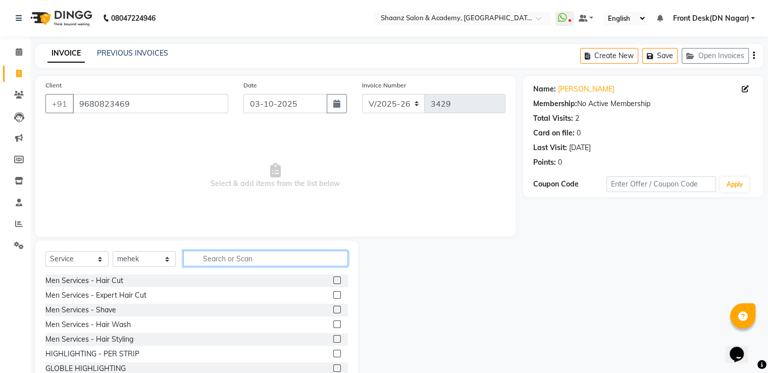
click at [295, 263] on input "text" at bounding box center [265, 259] width 165 height 16
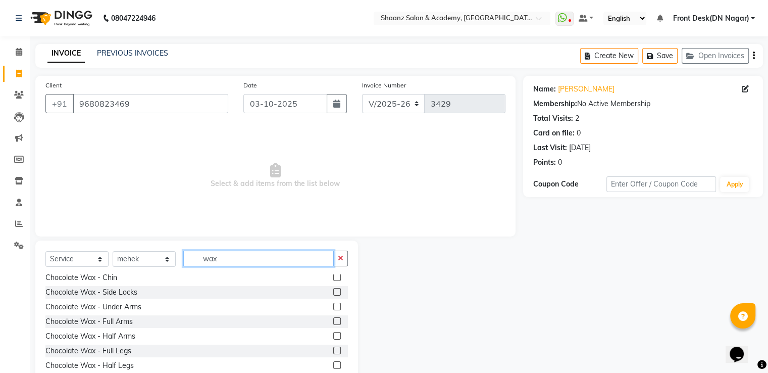
scroll to position [461, 0]
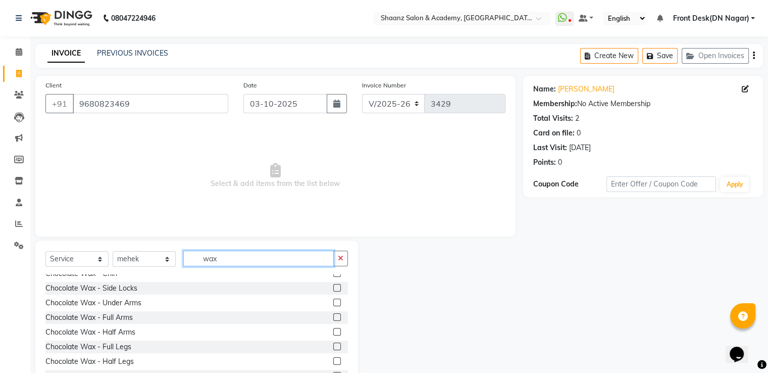
type input "wax"
click at [333, 304] on label at bounding box center [337, 303] width 8 height 8
click at [333, 304] on input "checkbox" at bounding box center [336, 303] width 7 height 7
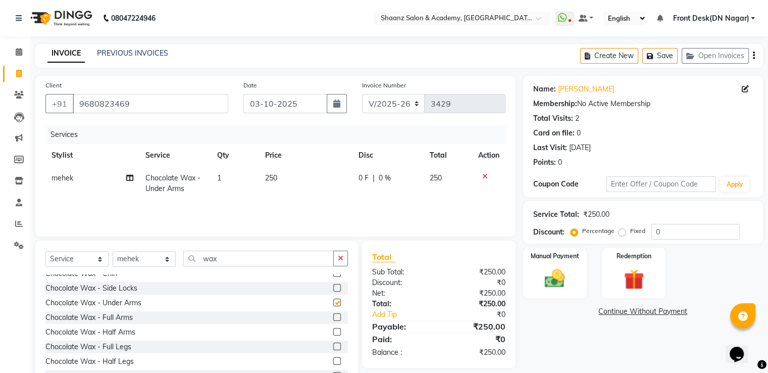
checkbox input "false"
click at [333, 315] on label at bounding box center [337, 317] width 8 height 8
click at [333, 315] on input "checkbox" at bounding box center [336, 317] width 7 height 7
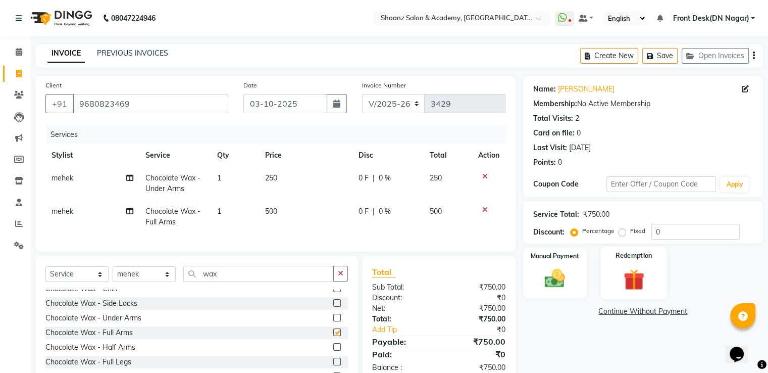
checkbox input "false"
click at [705, 236] on input "0" at bounding box center [696, 232] width 88 height 16
type input "050"
click at [582, 281] on div "Manual Payment" at bounding box center [555, 273] width 66 height 52
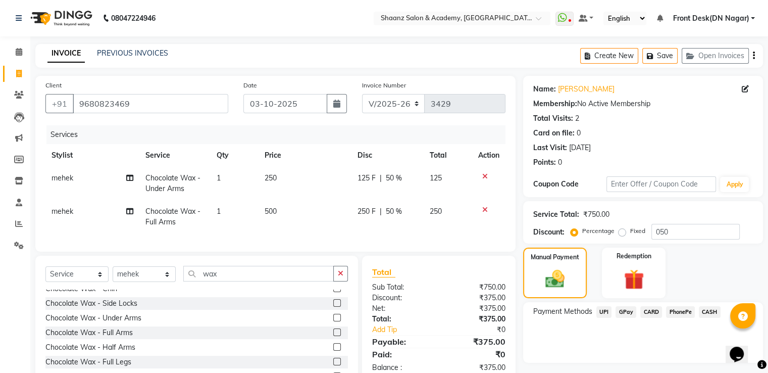
click at [628, 312] on span "GPay" at bounding box center [626, 312] width 21 height 12
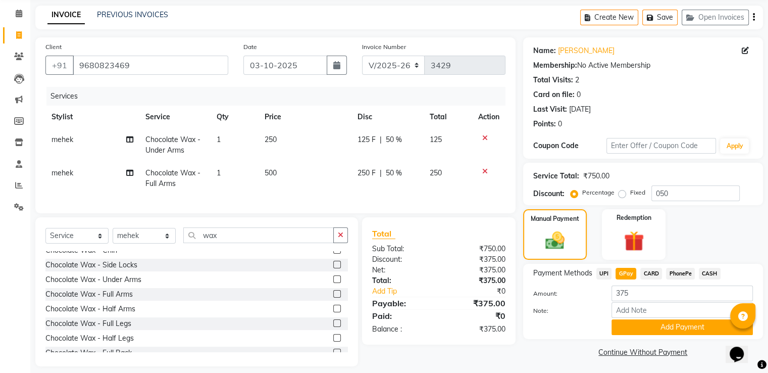
scroll to position [55, 0]
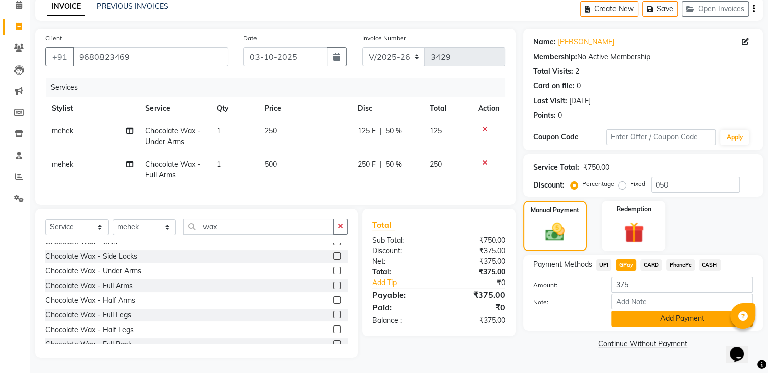
click at [629, 311] on button "Add Payment" at bounding box center [682, 319] width 141 height 16
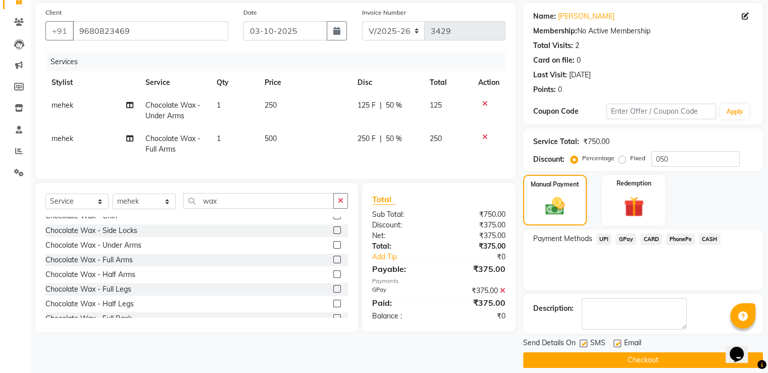
scroll to position [82, 0]
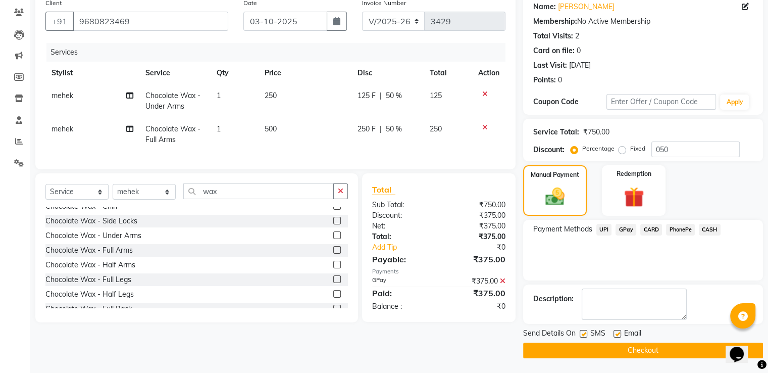
click at [582, 335] on label at bounding box center [584, 334] width 8 height 8
click at [582, 335] on input "checkbox" at bounding box center [583, 334] width 7 height 7
checkbox input "false"
click at [582, 348] on button "Checkout" at bounding box center [643, 350] width 240 height 16
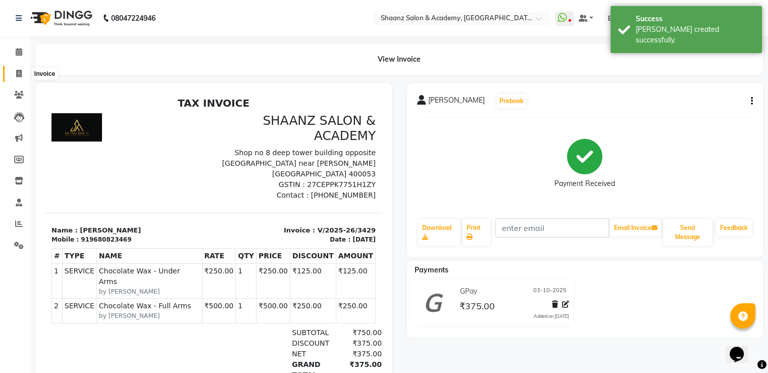
click at [17, 73] on icon at bounding box center [19, 74] width 6 height 8
select select "service"
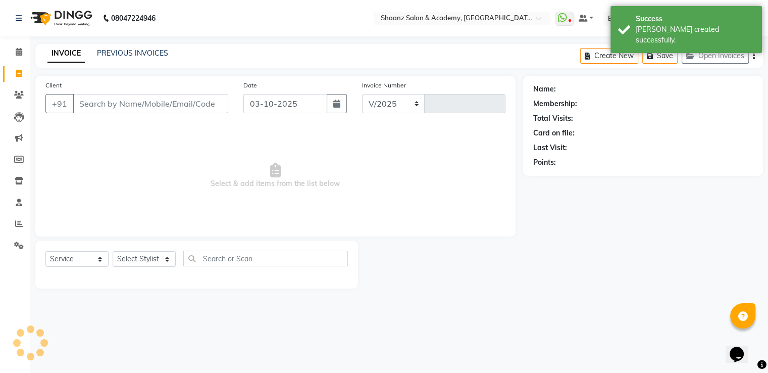
select select "6360"
type input "3430"
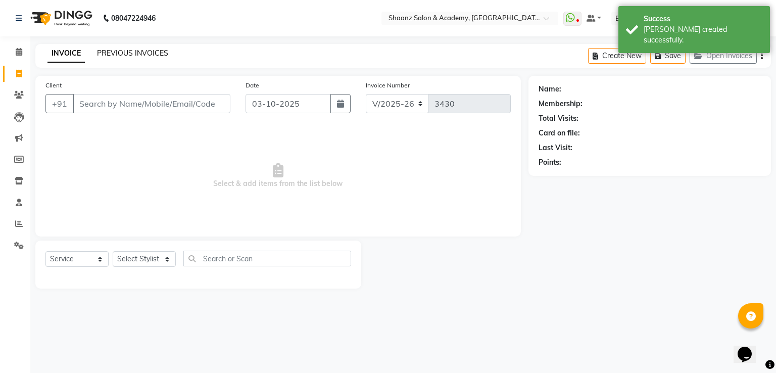
click at [139, 54] on link "PREVIOUS INVOICES" at bounding box center [132, 52] width 71 height 9
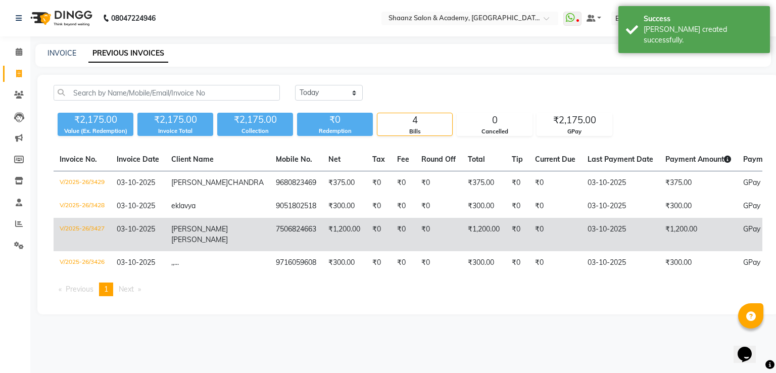
click at [322, 245] on td "₹1,200.00" at bounding box center [344, 234] width 44 height 33
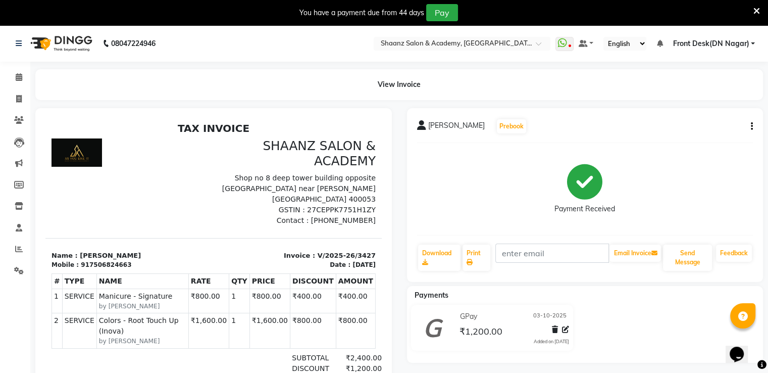
click at [749, 123] on button "button" at bounding box center [750, 126] width 6 height 11
click at [715, 126] on div "Edit Item Staff" at bounding box center [701, 126] width 69 height 13
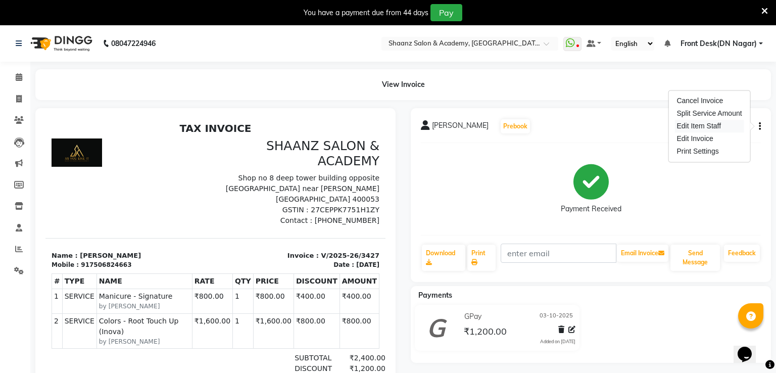
select select "49291"
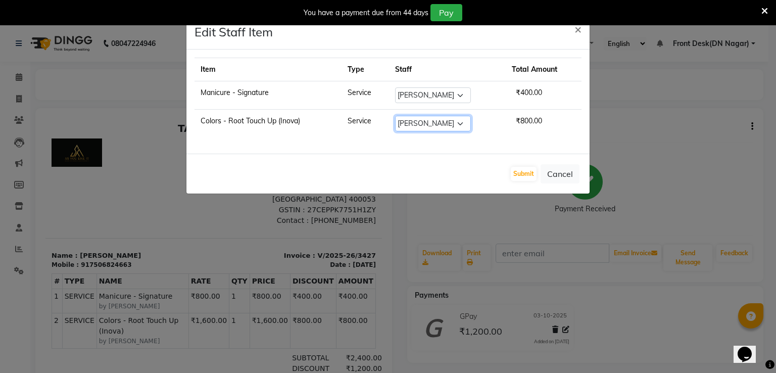
click at [454, 120] on select "Select [PERSON_NAME] [PERSON_NAME] dc Front Desk(DN Nagar) mehek MUSKAN nisha […" at bounding box center [433, 124] width 76 height 16
select select "84400"
click at [395, 116] on select "Select [PERSON_NAME] [PERSON_NAME] dc Front Desk(DN Nagar) mehek MUSKAN nisha […" at bounding box center [433, 124] width 76 height 16
click at [524, 173] on button "Submit" at bounding box center [524, 174] width 26 height 14
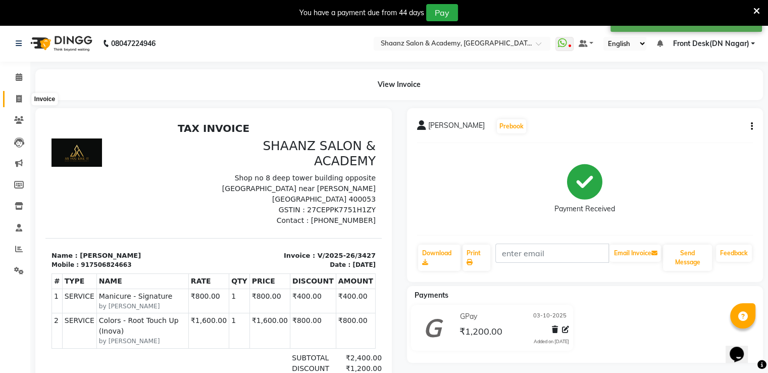
click at [18, 97] on icon at bounding box center [19, 99] width 6 height 8
select select "service"
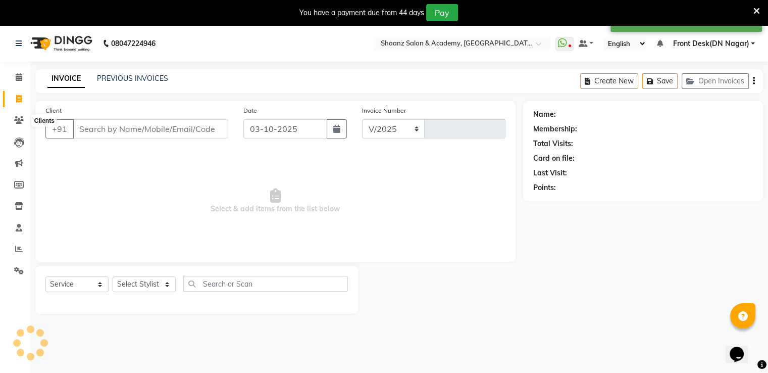
select select "6360"
type input "3430"
